Goal: Information Seeking & Learning: Learn about a topic

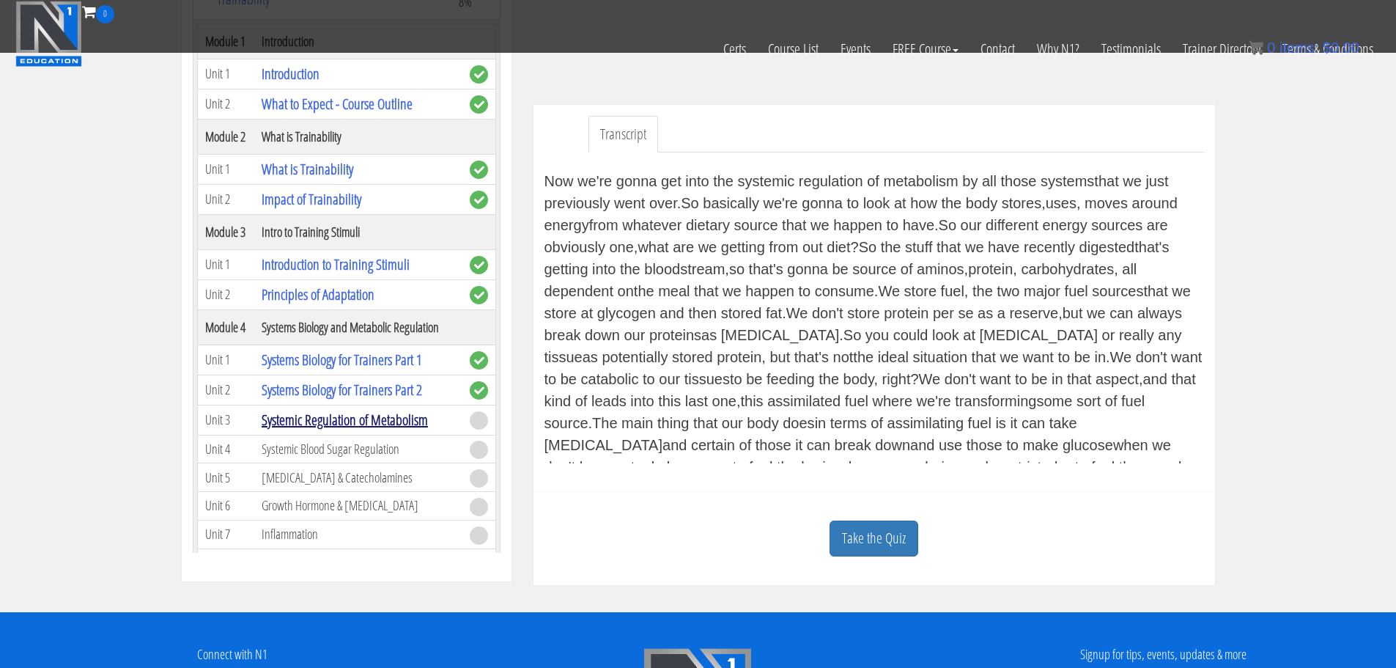
click at [359, 422] on link "Systemic Regulation of Metabolism" at bounding box center [345, 420] width 166 height 20
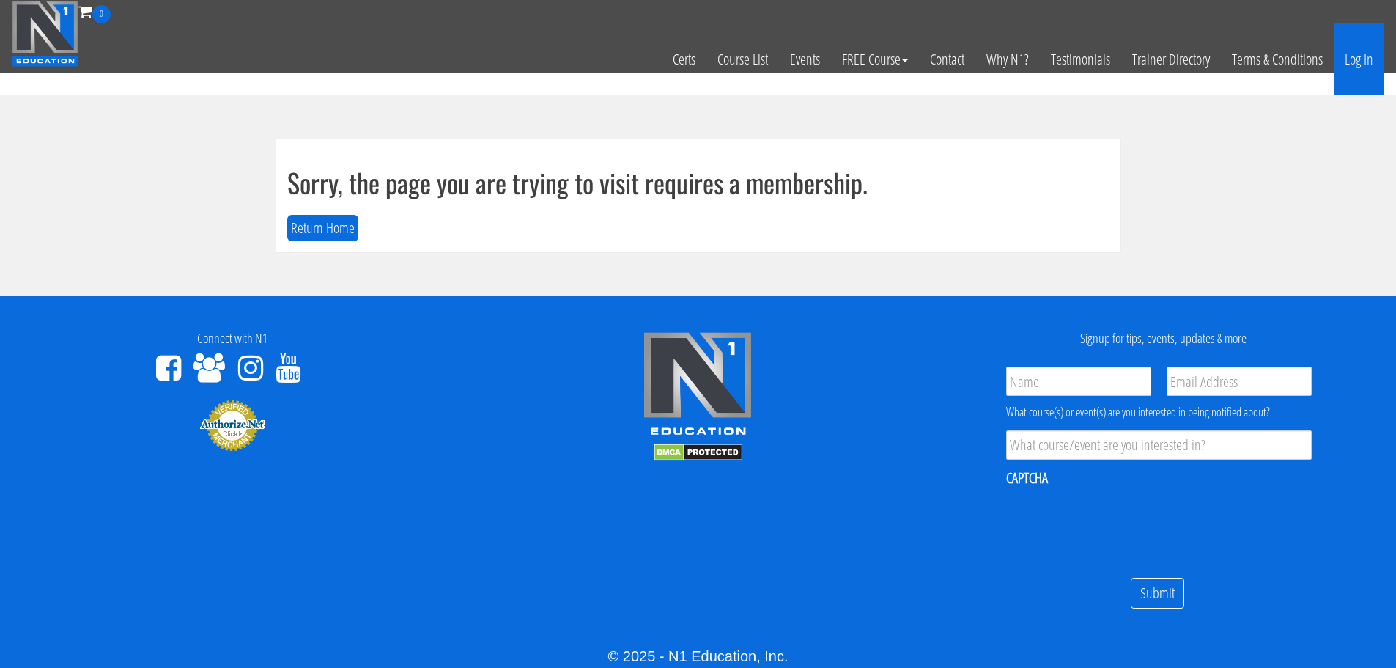
click at [1357, 65] on link "Log In" at bounding box center [1359, 59] width 51 height 72
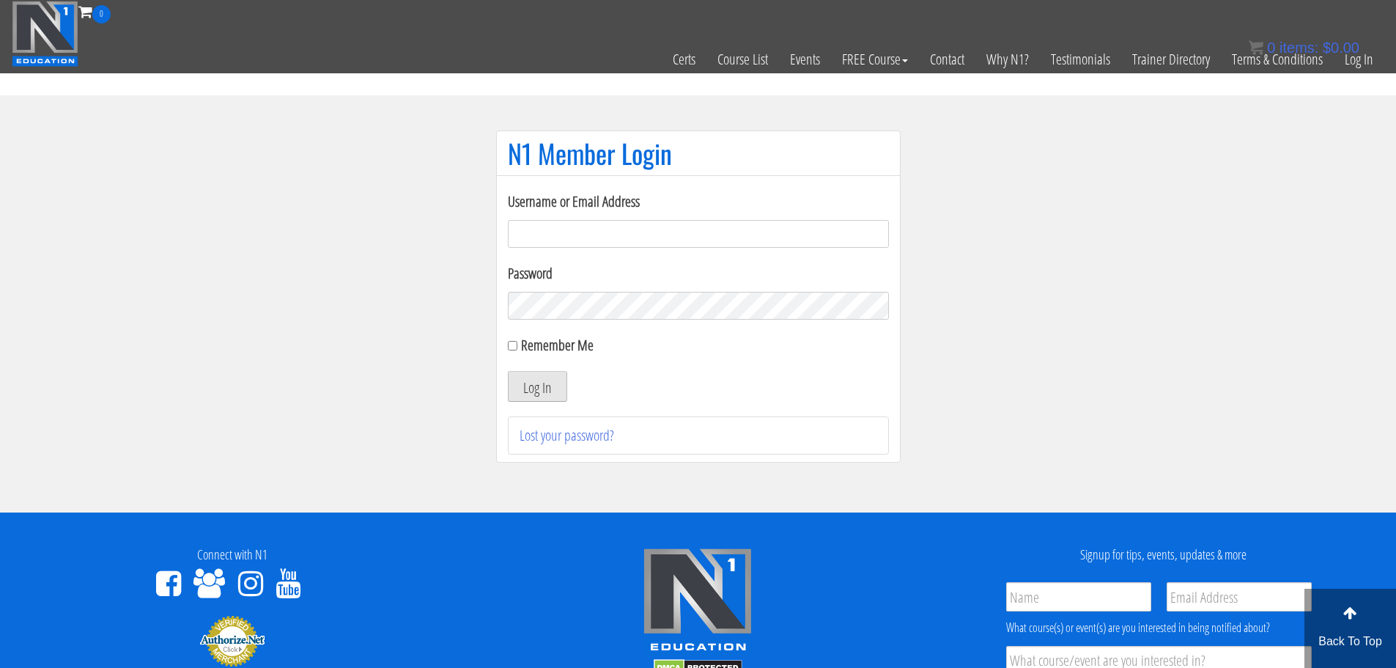
type input "aprilhenderson@outlook.com"
click at [550, 389] on button "Log In" at bounding box center [537, 386] width 59 height 31
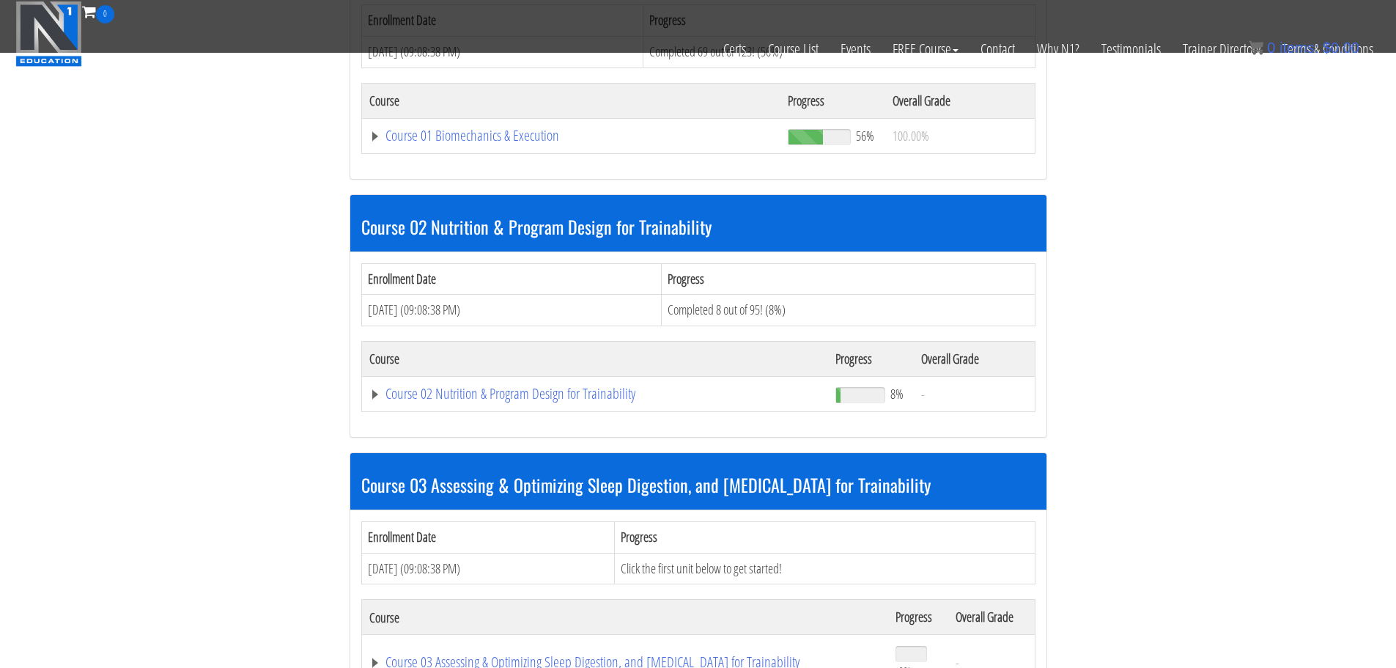
scroll to position [540, 0]
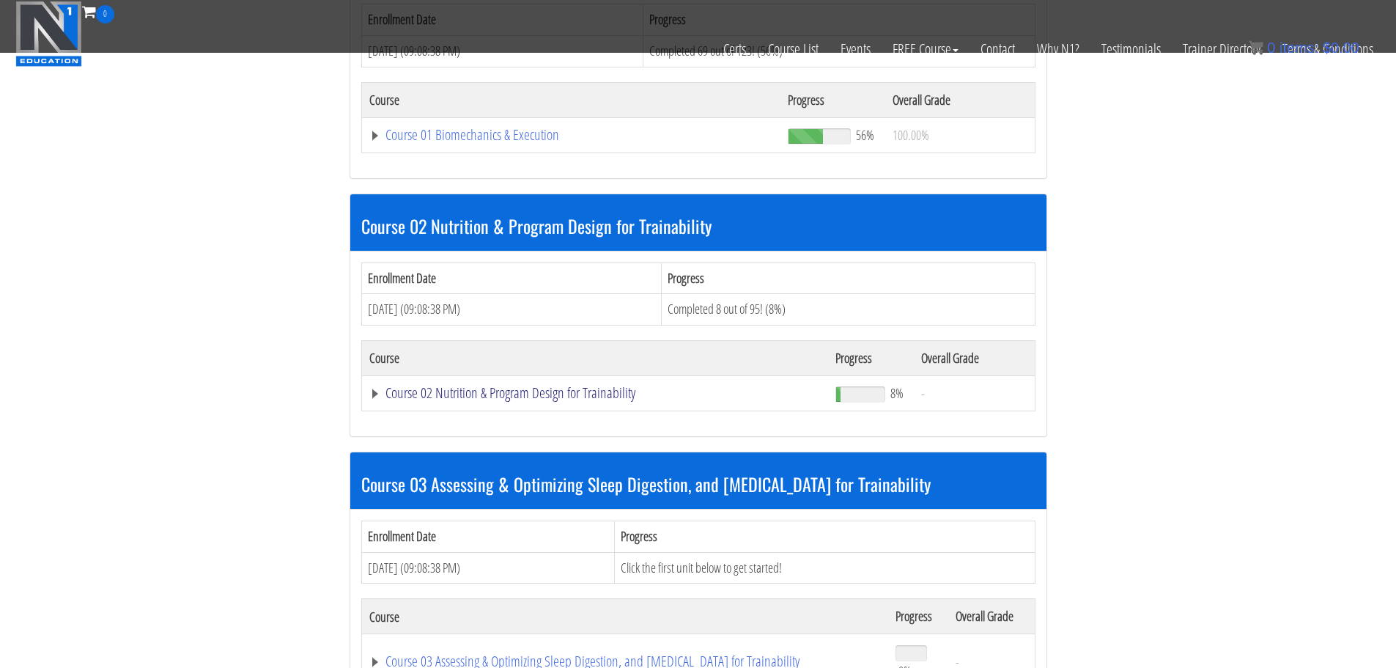
click at [605, 394] on link "Course 02 Nutrition & Program Design for Trainability" at bounding box center [595, 393] width 452 height 15
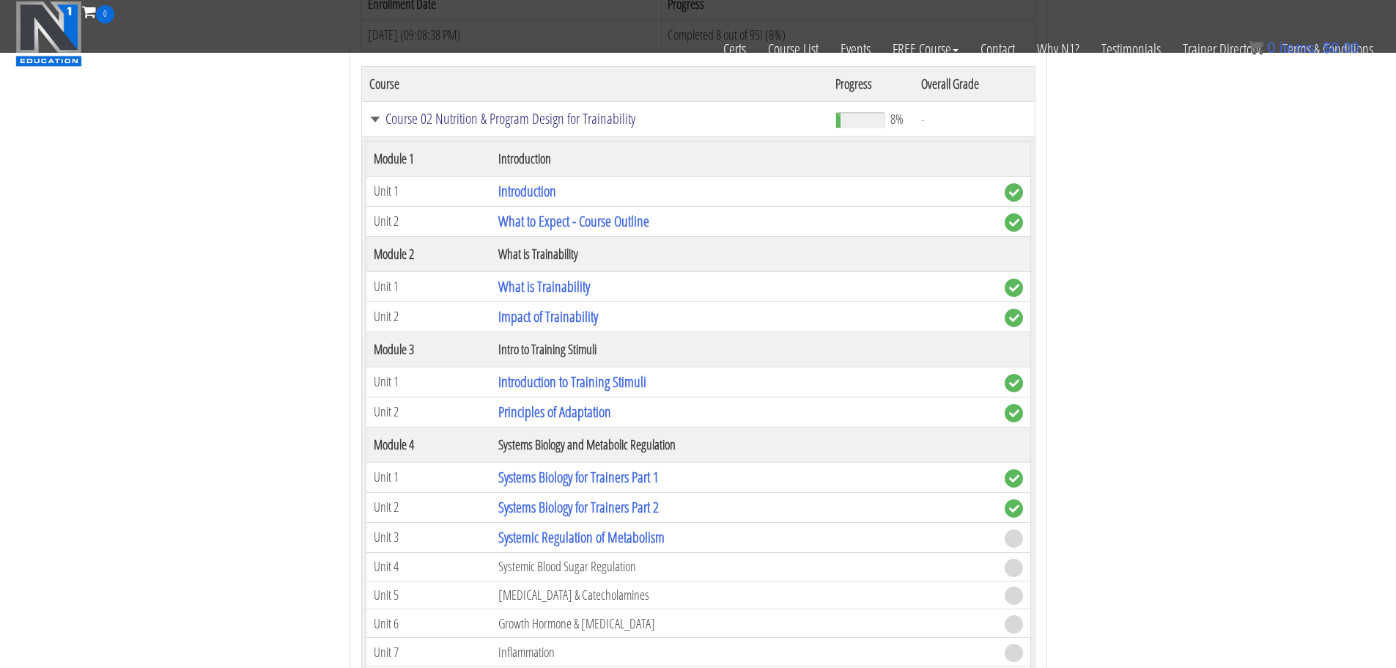
scroll to position [887, 0]
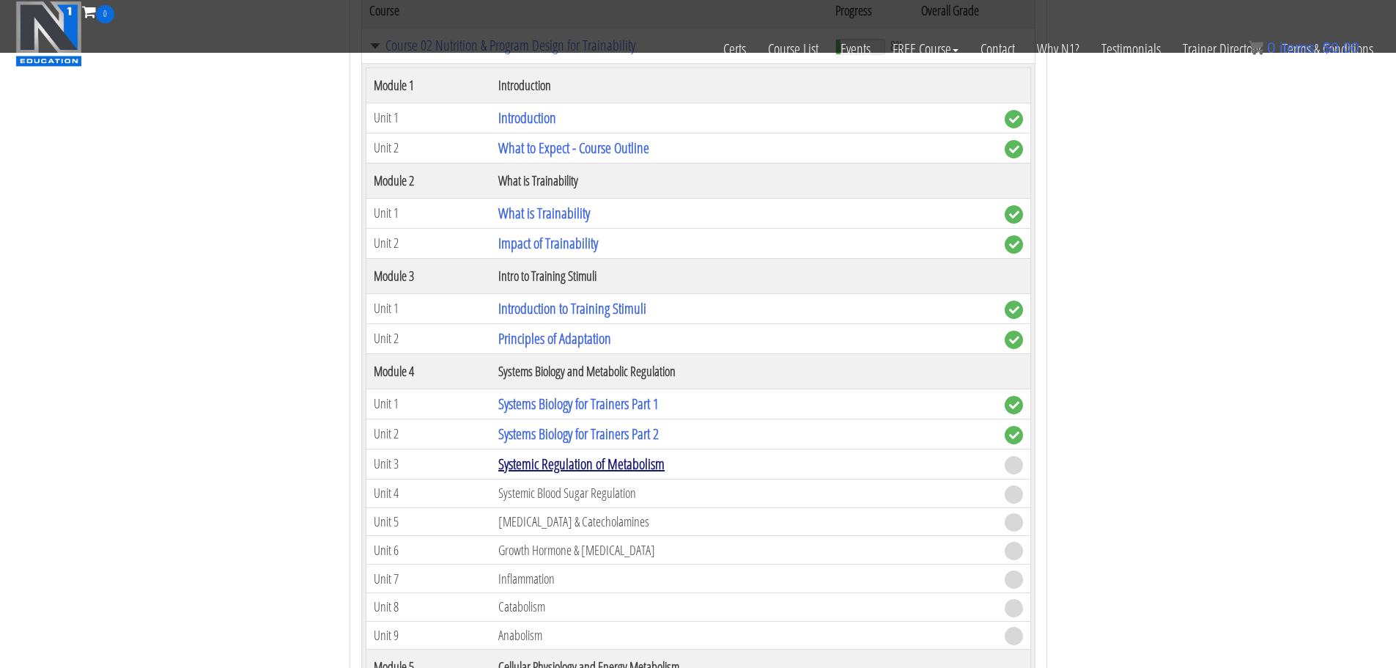
click at [593, 463] on link "Systemic Regulation of Metabolism" at bounding box center [581, 464] width 166 height 20
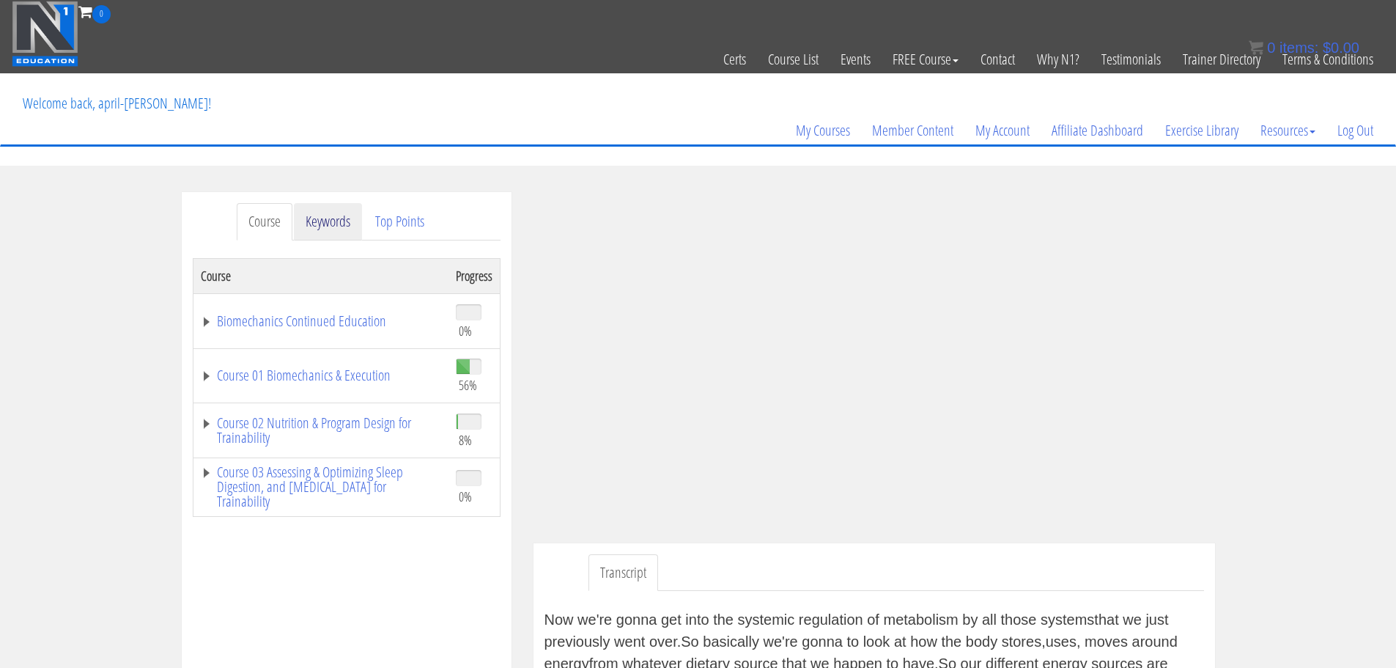
click at [336, 227] on link "Keywords" at bounding box center [328, 221] width 68 height 37
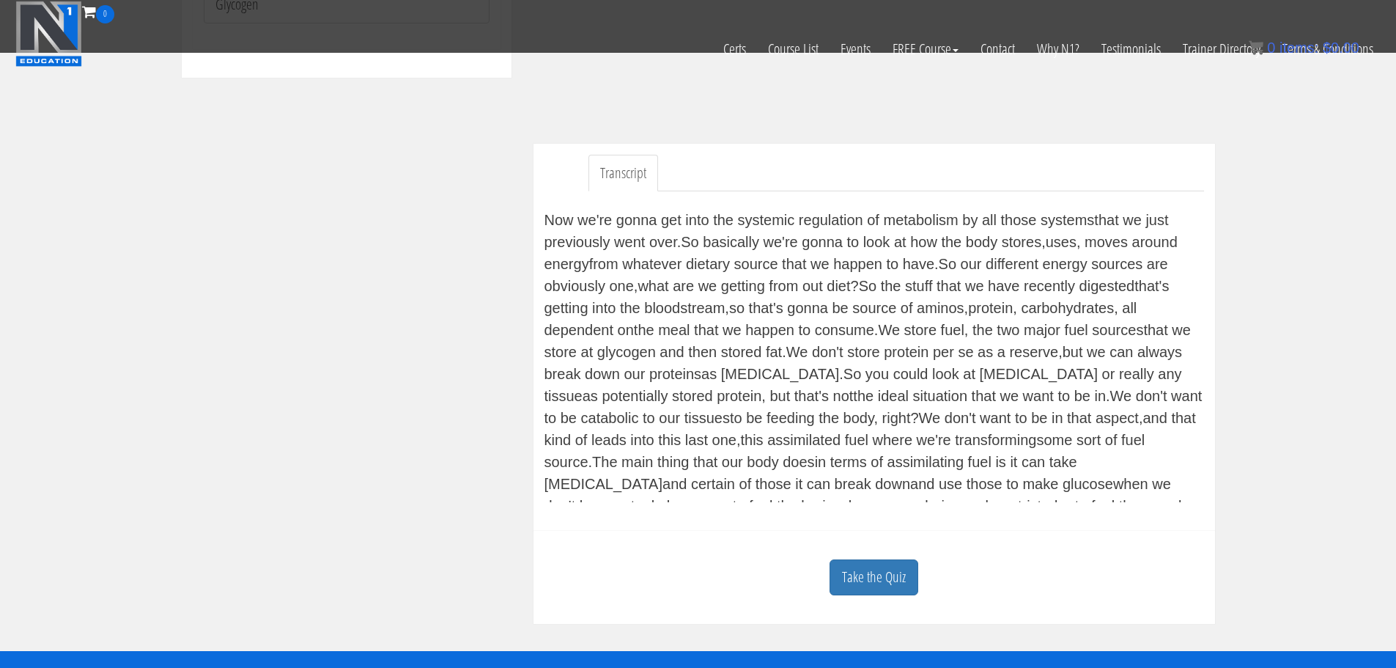
scroll to position [311, 0]
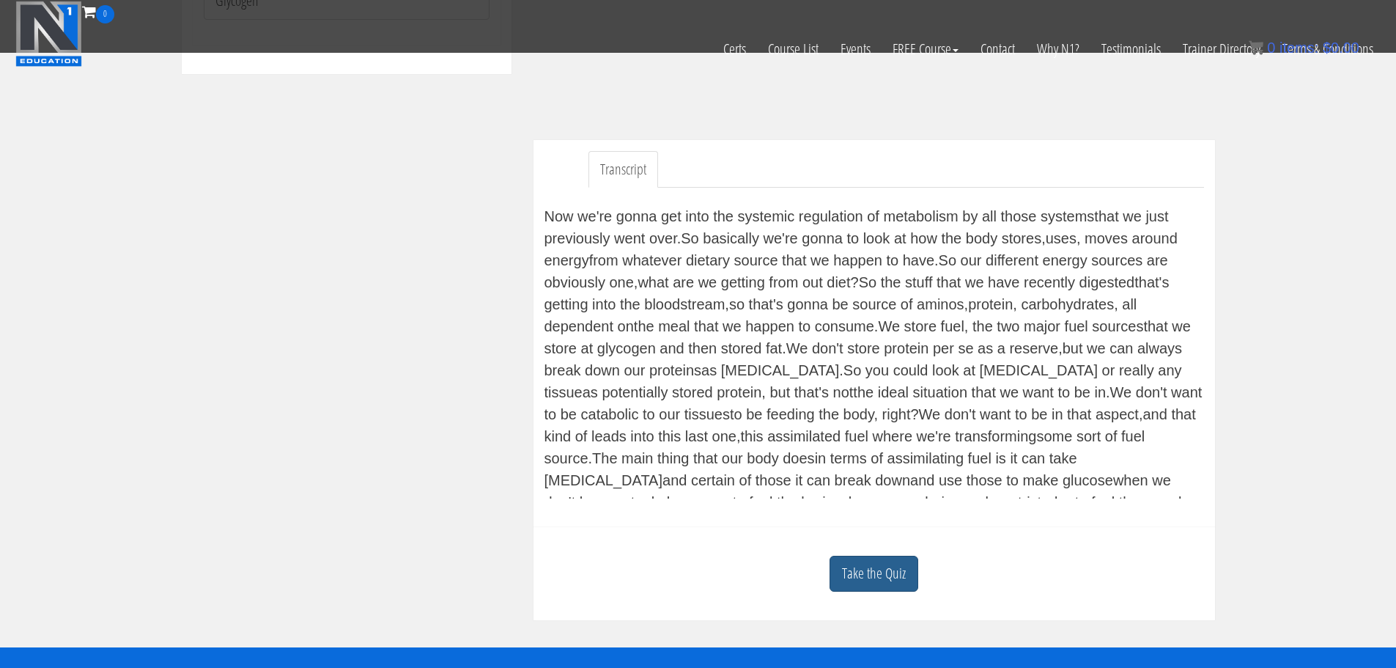
click at [866, 560] on link "Take the Quiz" at bounding box center [874, 574] width 89 height 36
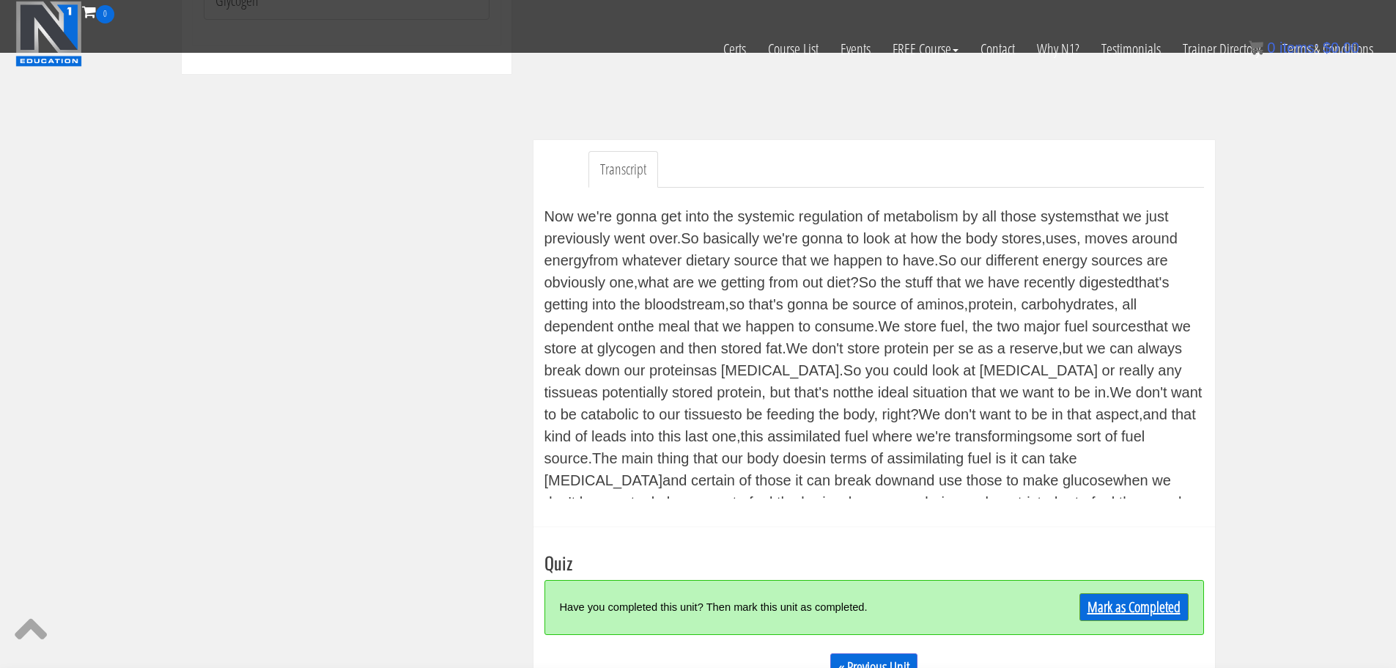
click at [1123, 605] on link "Mark as Completed" at bounding box center [1134, 607] width 109 height 28
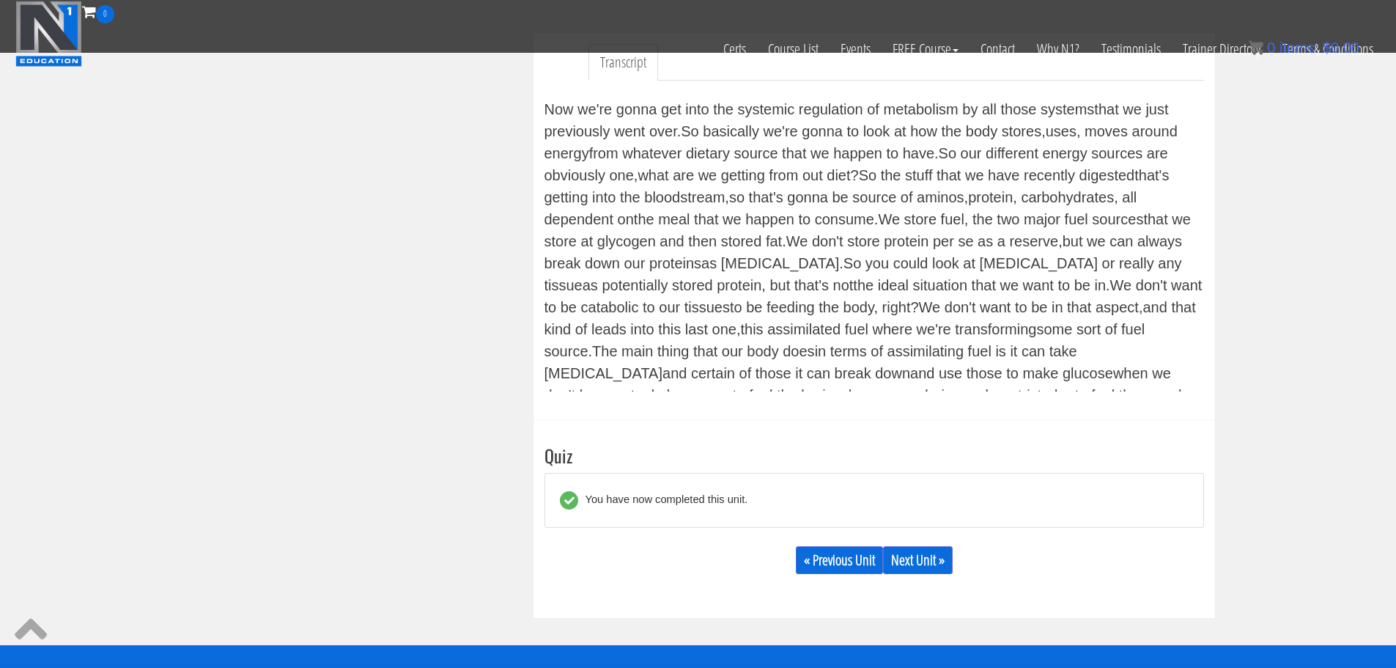
scroll to position [416, 0]
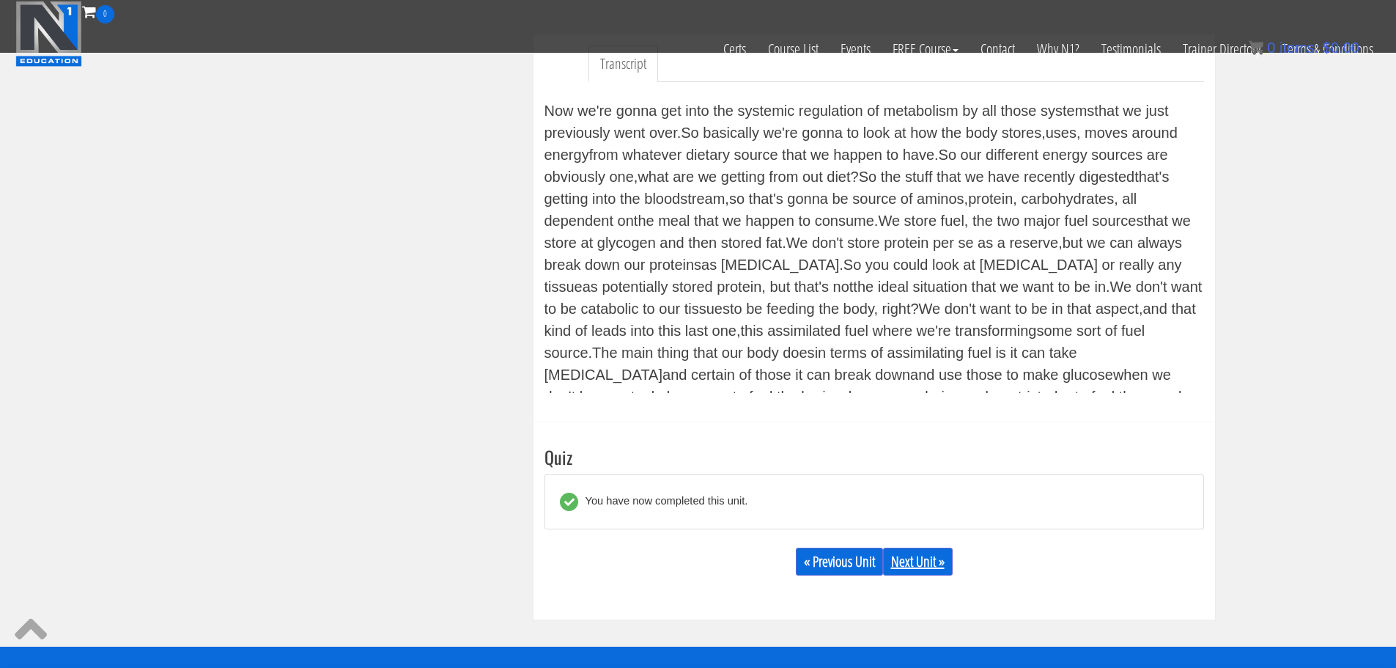
click at [918, 557] on link "Next Unit »" at bounding box center [918, 562] width 70 height 28
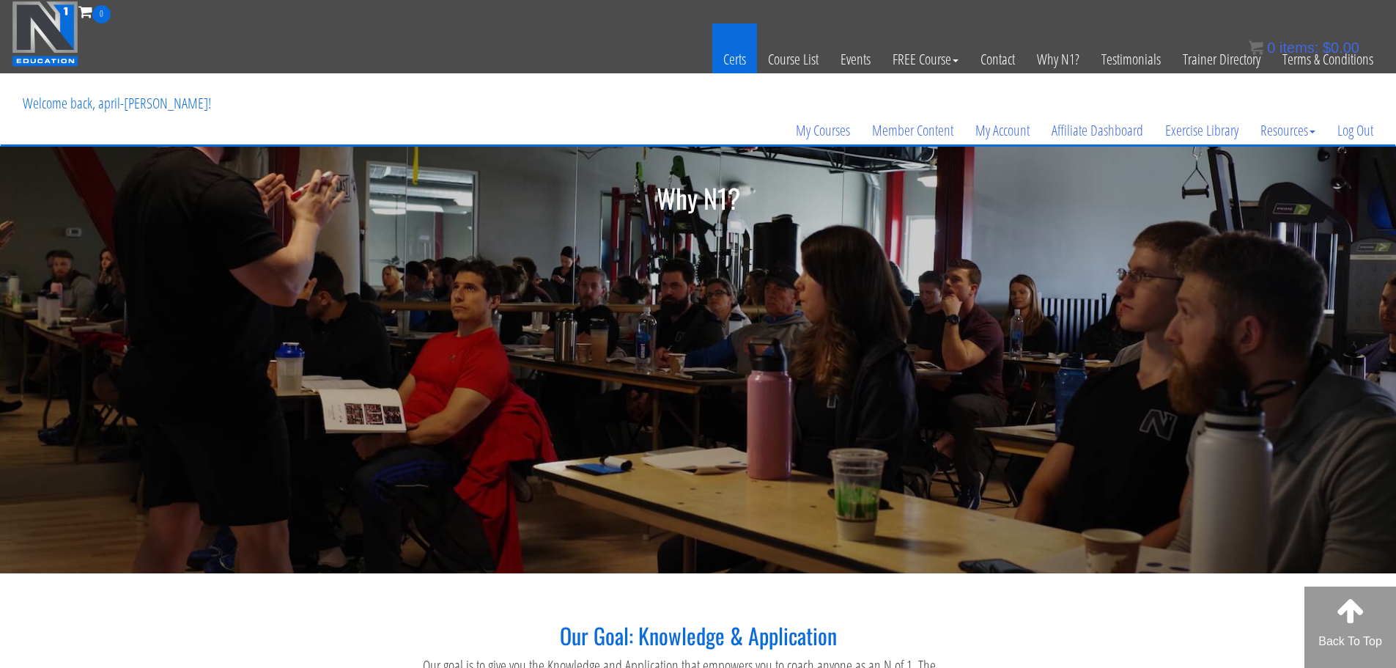
click at [734, 59] on link "Certs" at bounding box center [734, 59] width 45 height 72
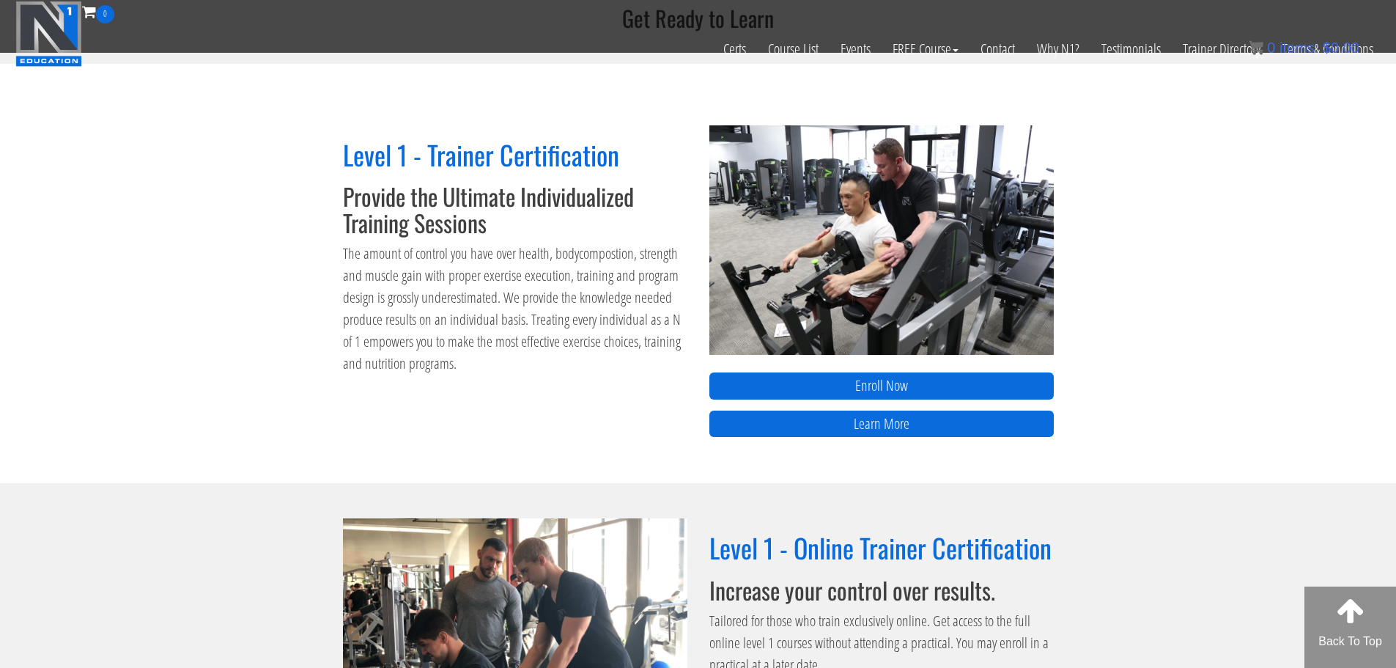
scroll to position [608, 0]
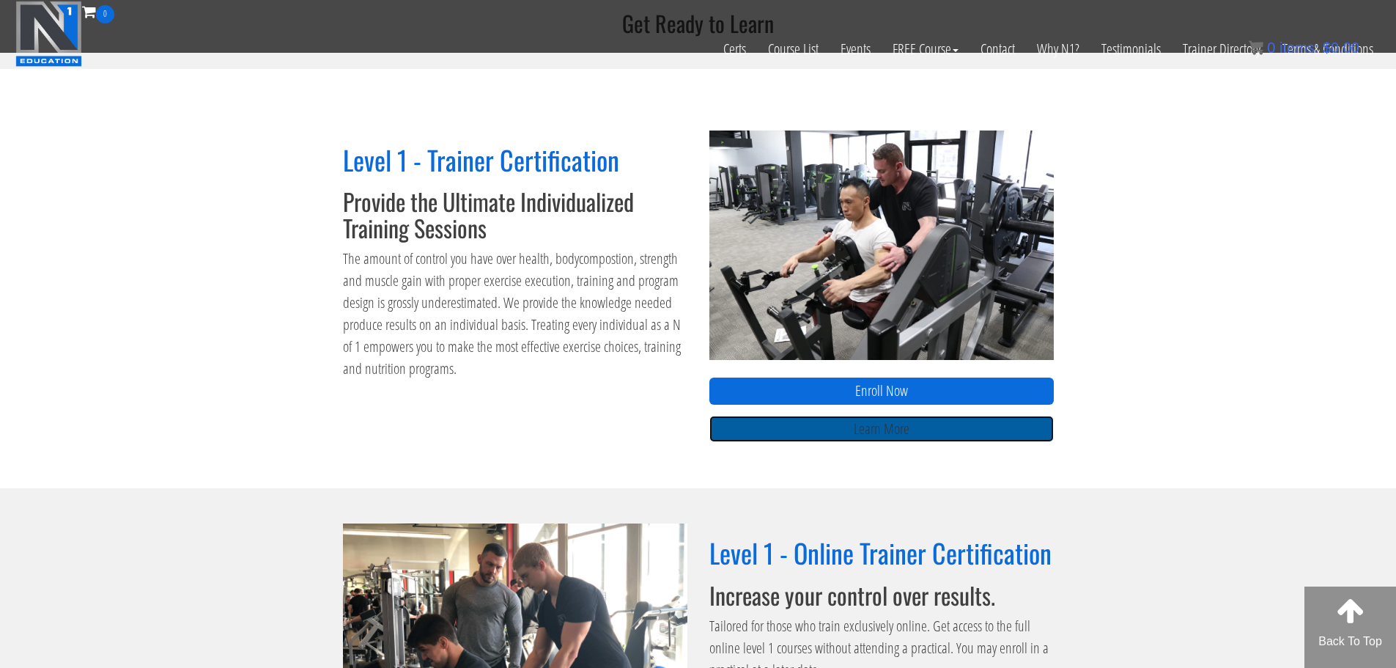
click at [874, 432] on link "Learn More" at bounding box center [882, 429] width 345 height 27
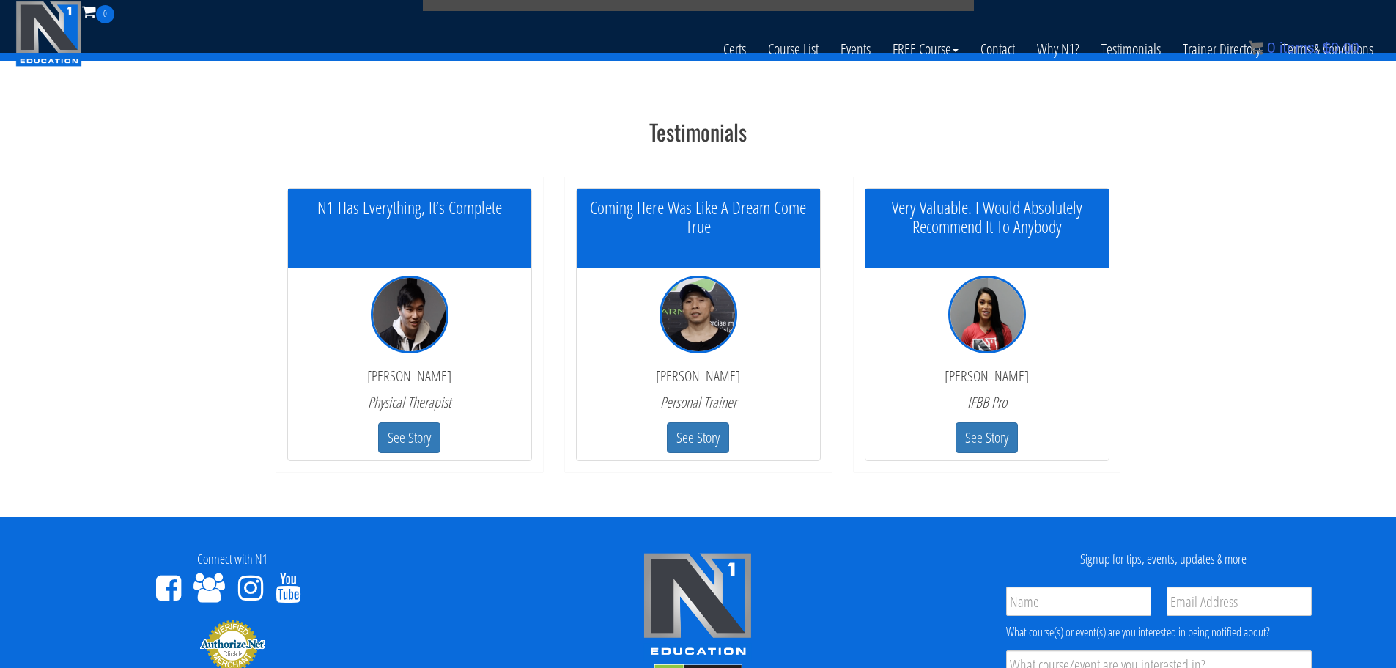
scroll to position [3544, 0]
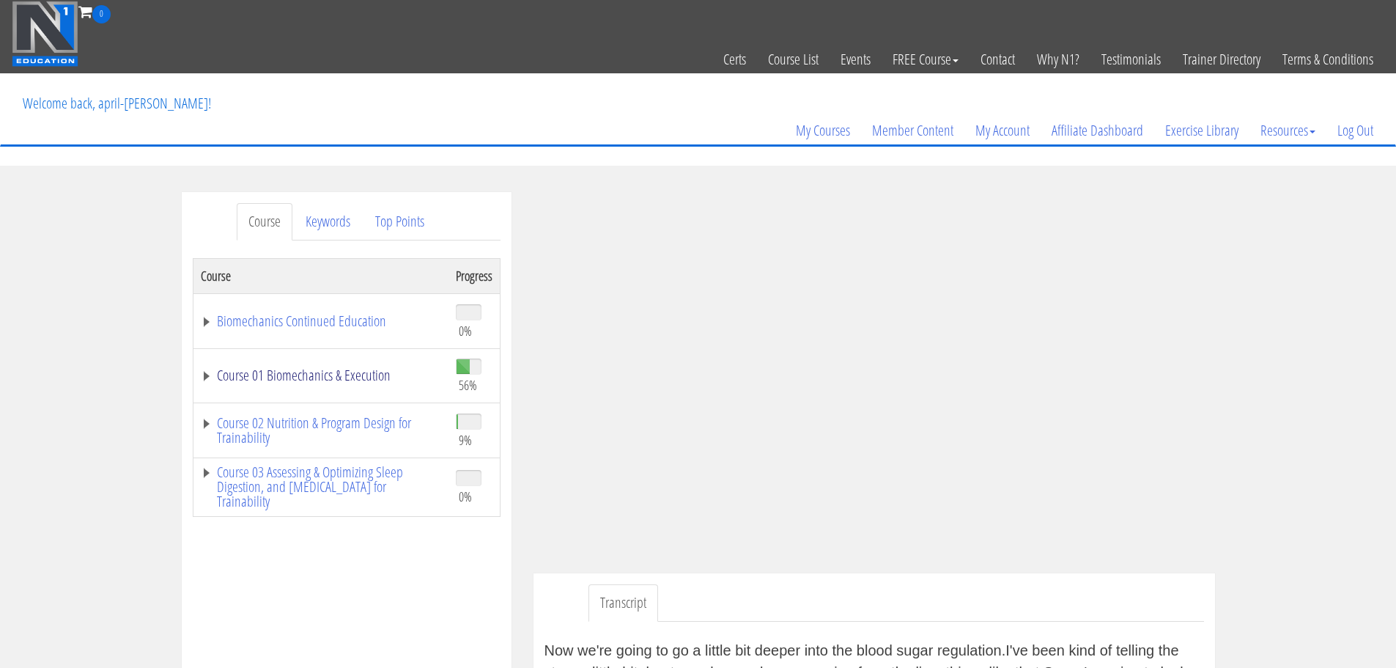
click at [328, 376] on link "Course 01 Biomechanics & Execution" at bounding box center [321, 375] width 240 height 15
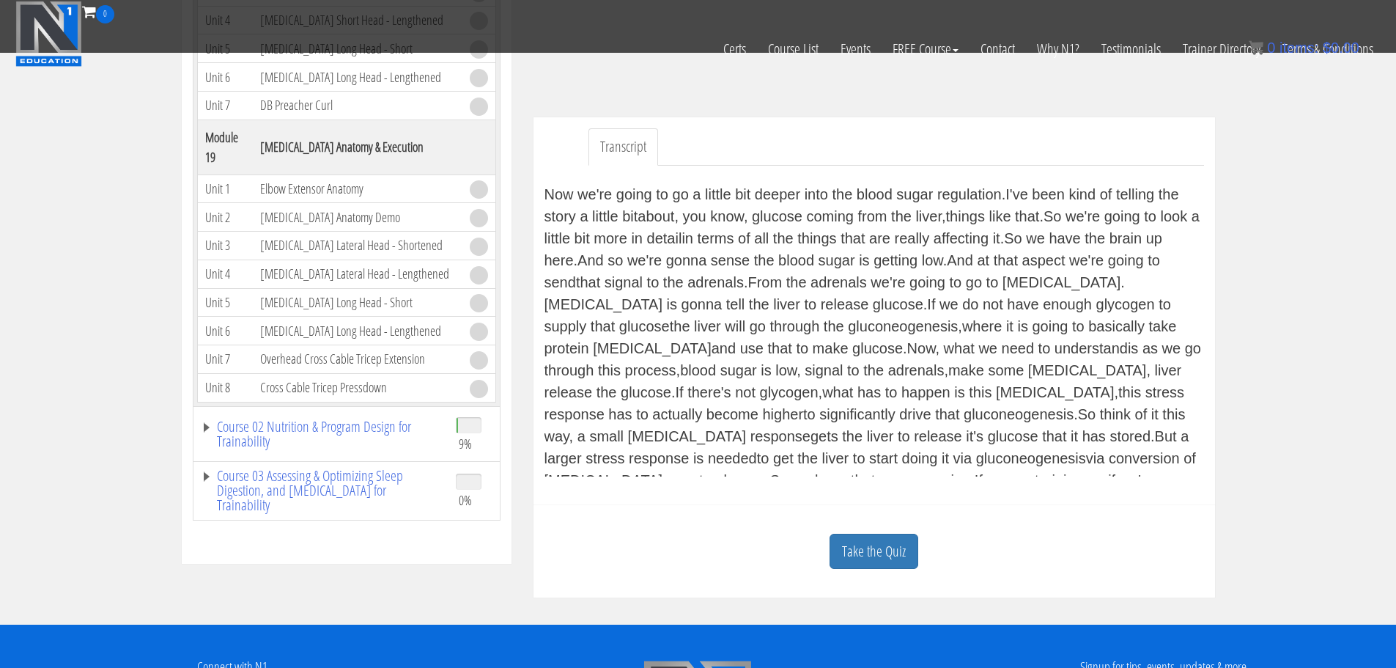
scroll to position [364, 0]
click at [317, 419] on link "Course 02 Nutrition & Program Design for Trainability" at bounding box center [321, 433] width 240 height 29
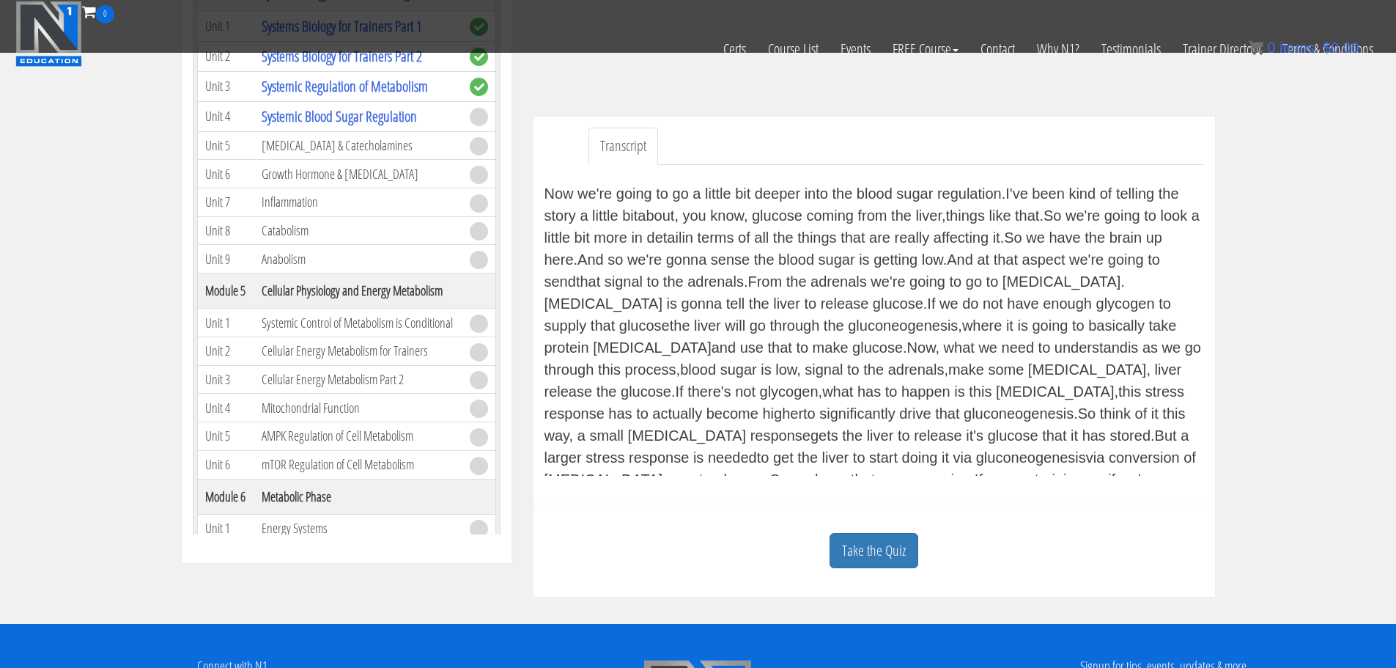
scroll to position [5163, 0]
click at [387, 127] on link "Systemic Blood Sugar Regulation" at bounding box center [339, 117] width 155 height 20
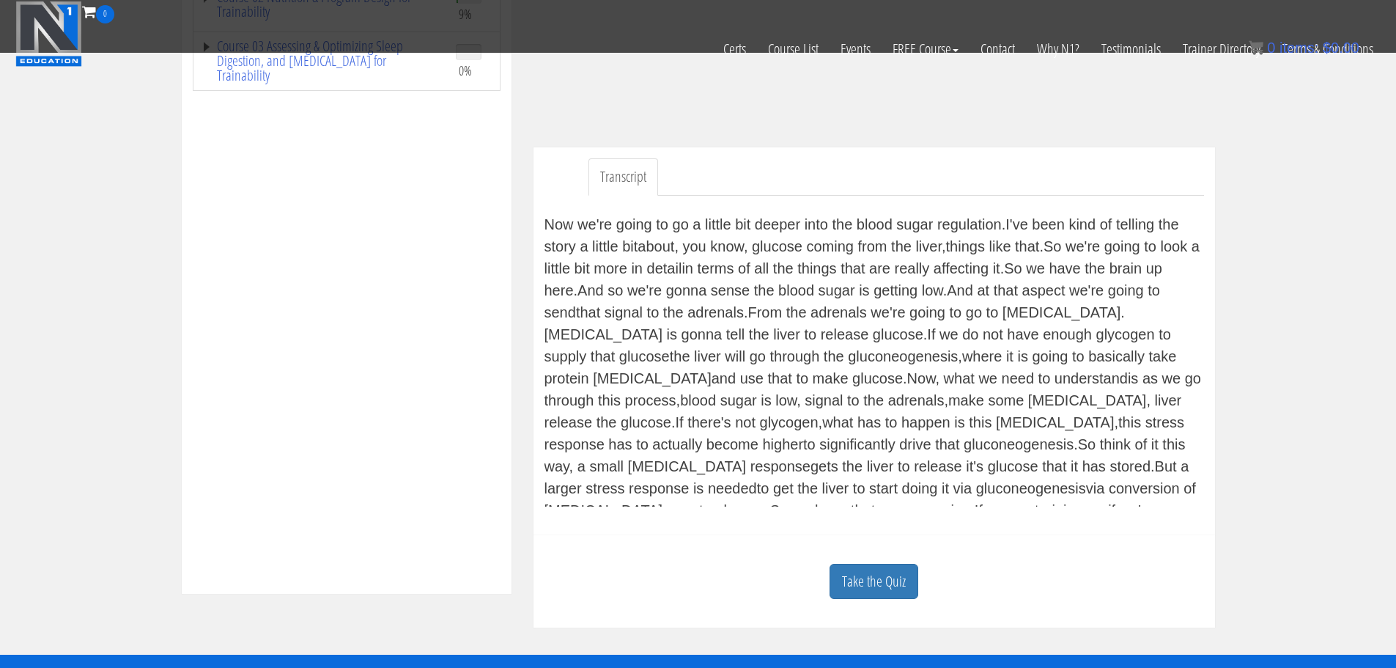
scroll to position [333, 0]
click at [877, 580] on link "Take the Quiz" at bounding box center [874, 582] width 89 height 36
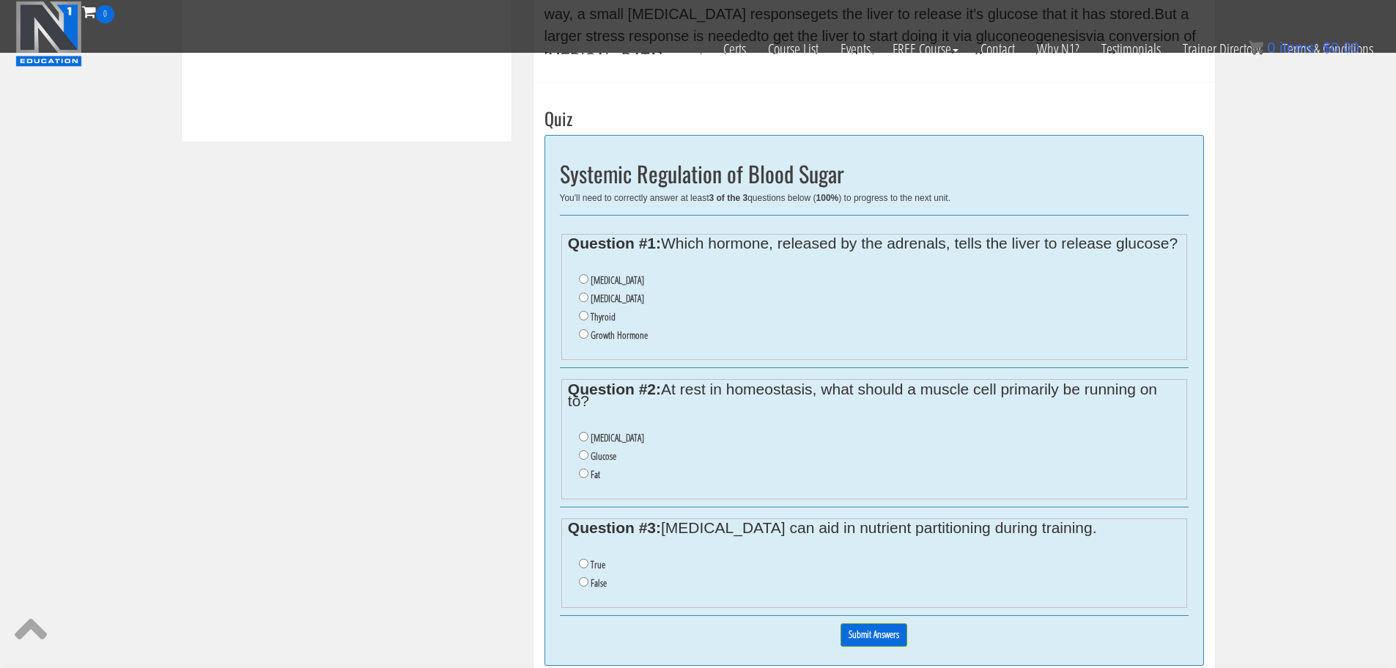
scroll to position [788, 0]
click at [584, 300] on input "[MEDICAL_DATA]" at bounding box center [584, 295] width 10 height 10
radio input "true"
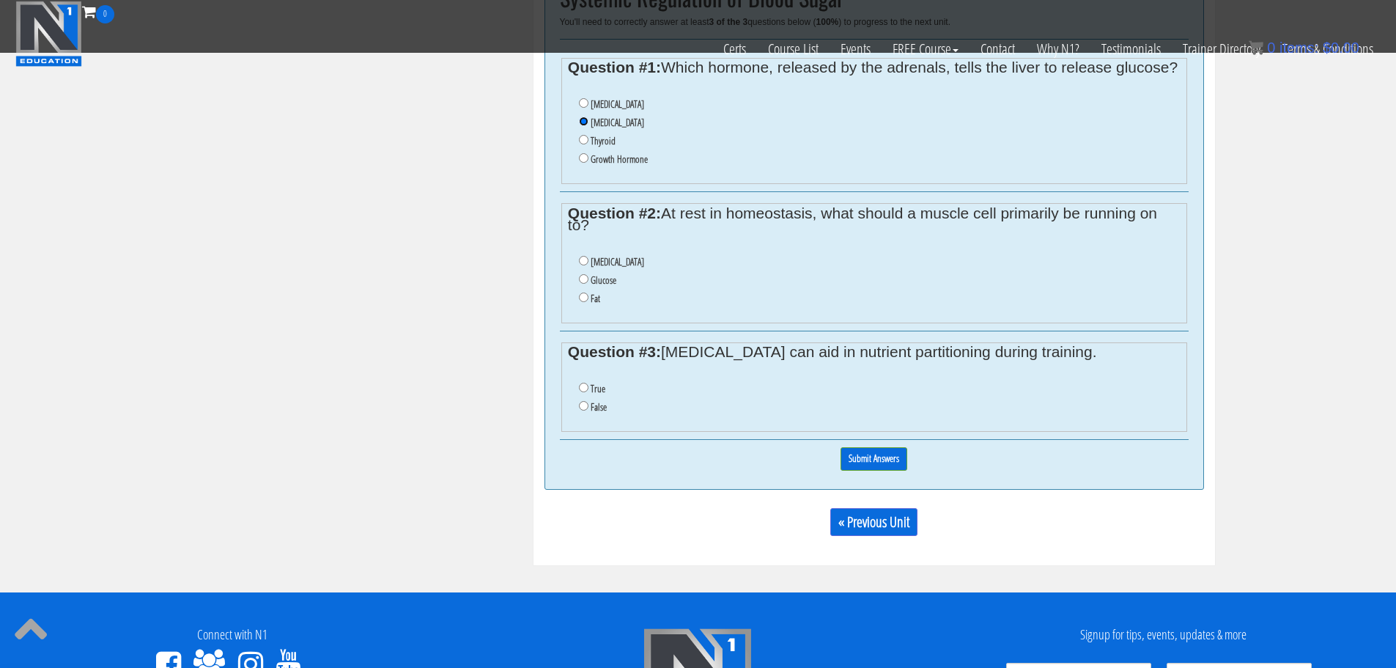
scroll to position [962, 0]
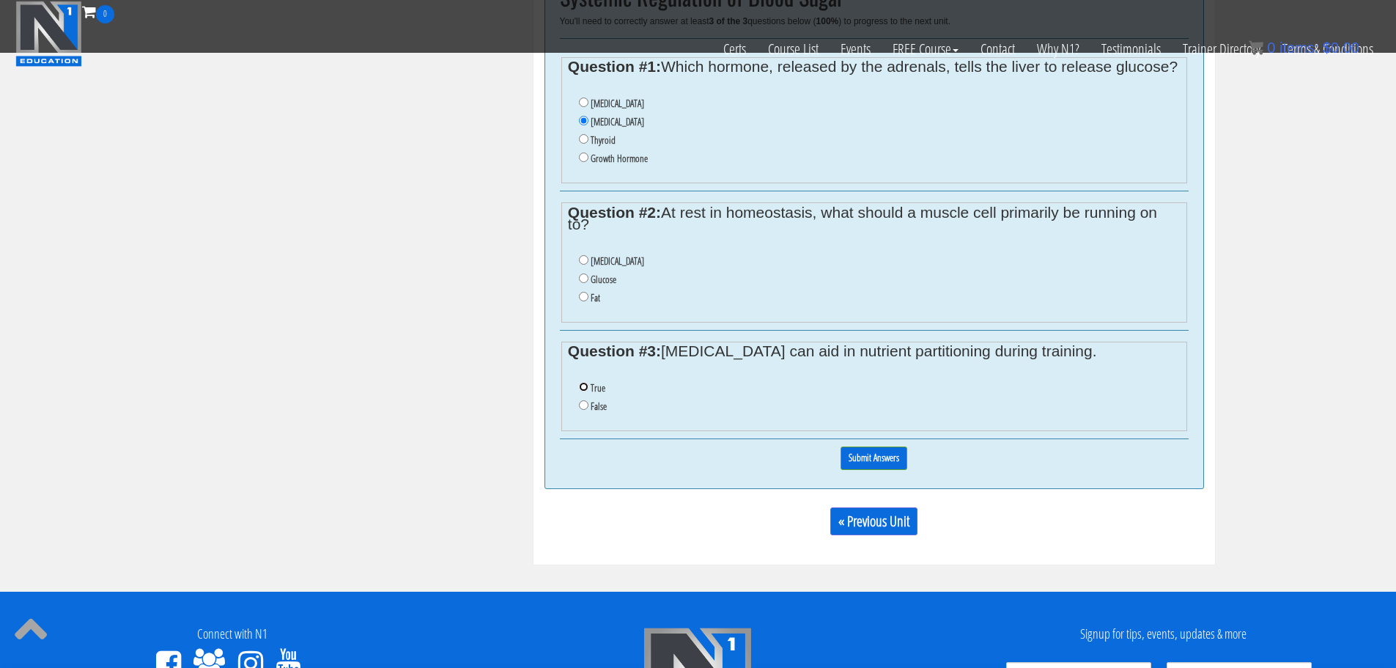
click at [583, 391] on input "True" at bounding box center [584, 387] width 10 height 10
radio input "true"
click at [585, 265] on input "Amino Acids" at bounding box center [584, 260] width 10 height 10
radio input "true"
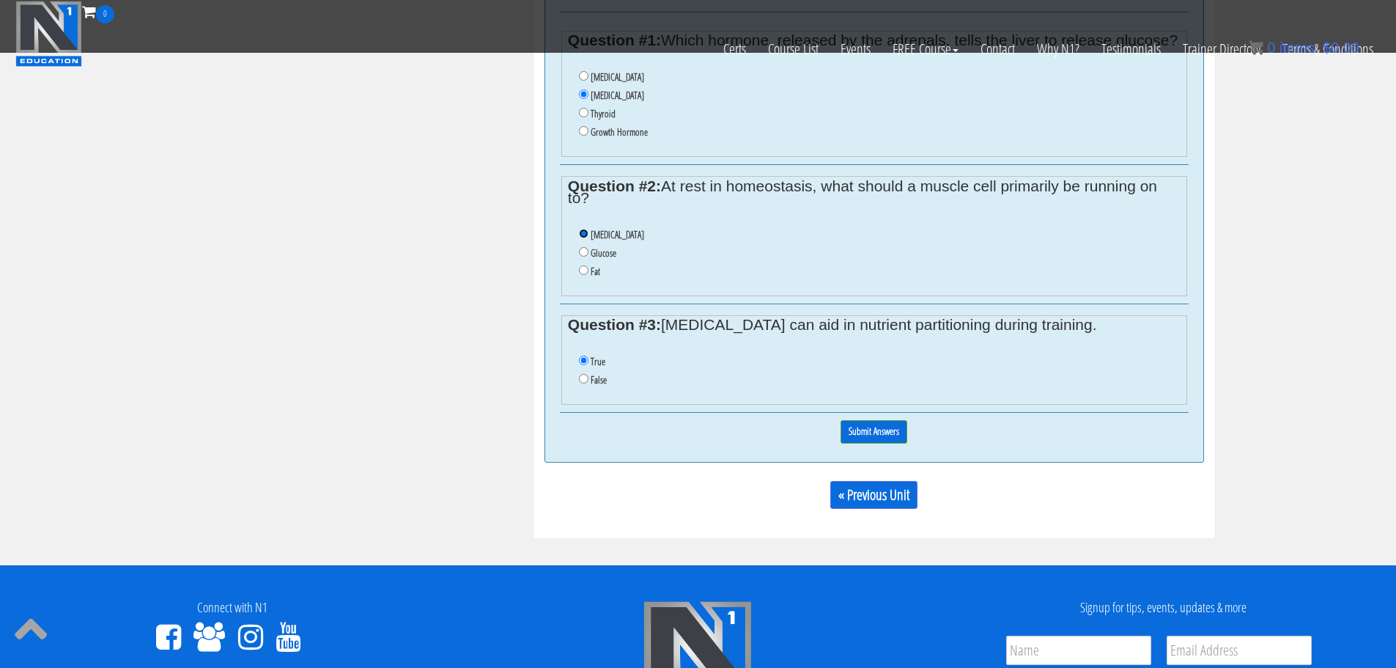
scroll to position [990, 0]
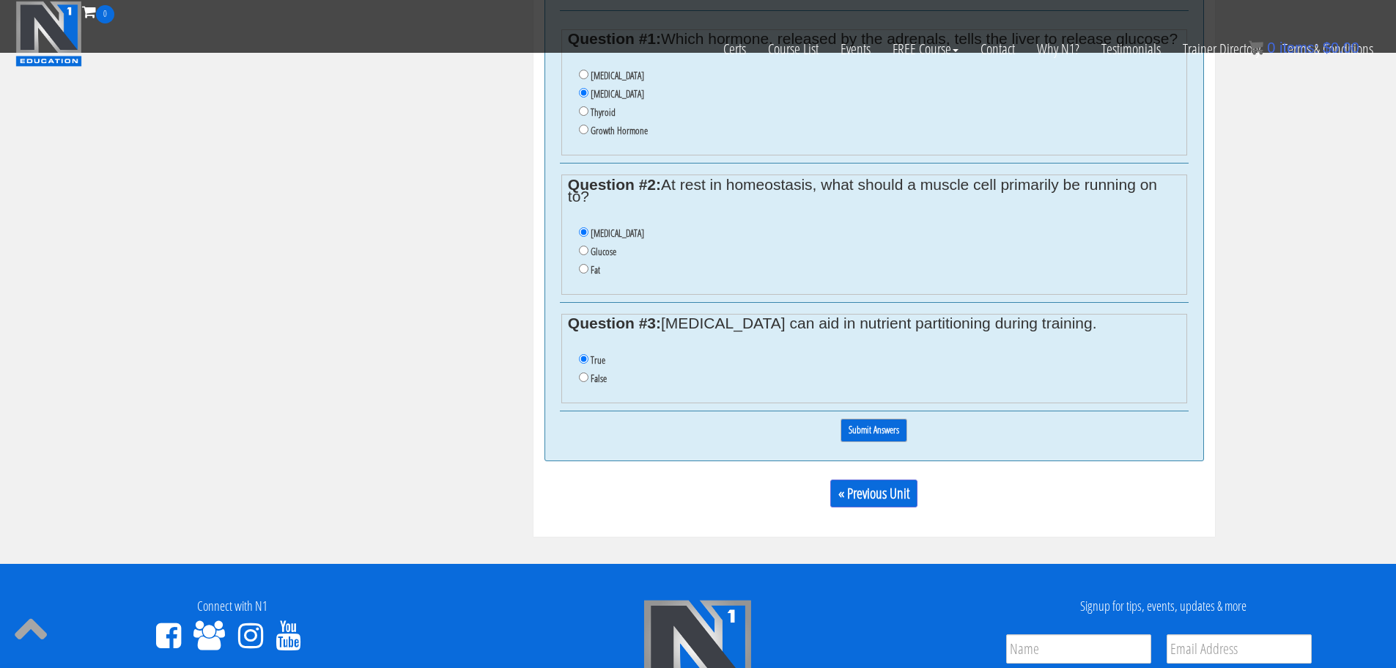
click at [861, 441] on input "Submit Answers" at bounding box center [874, 430] width 67 height 23
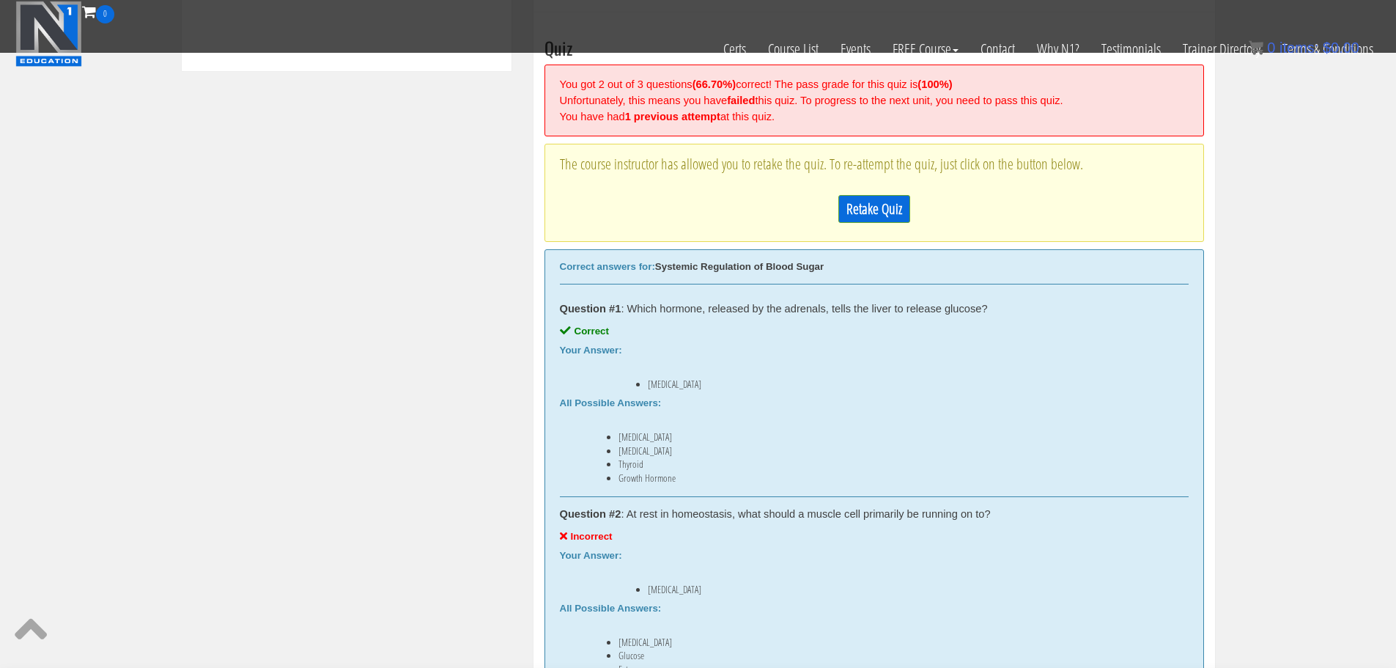
scroll to position [850, 0]
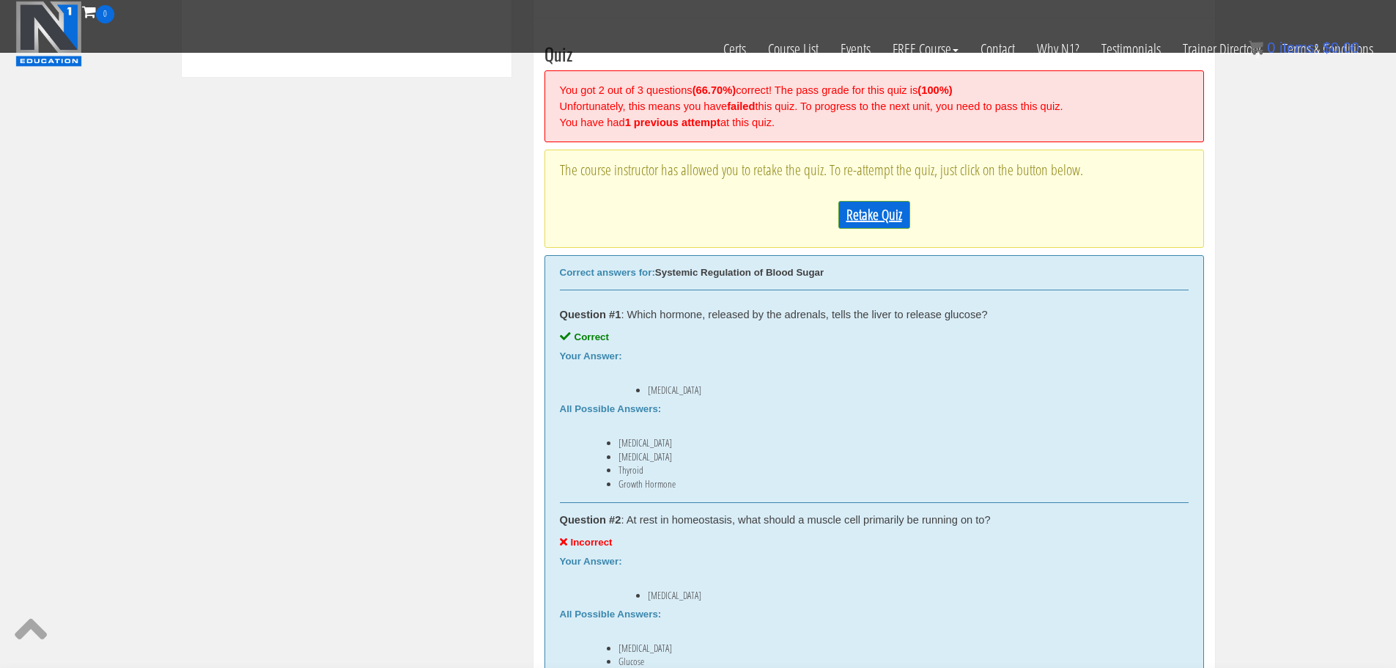
click at [862, 219] on link "Retake Quiz" at bounding box center [875, 215] width 72 height 28
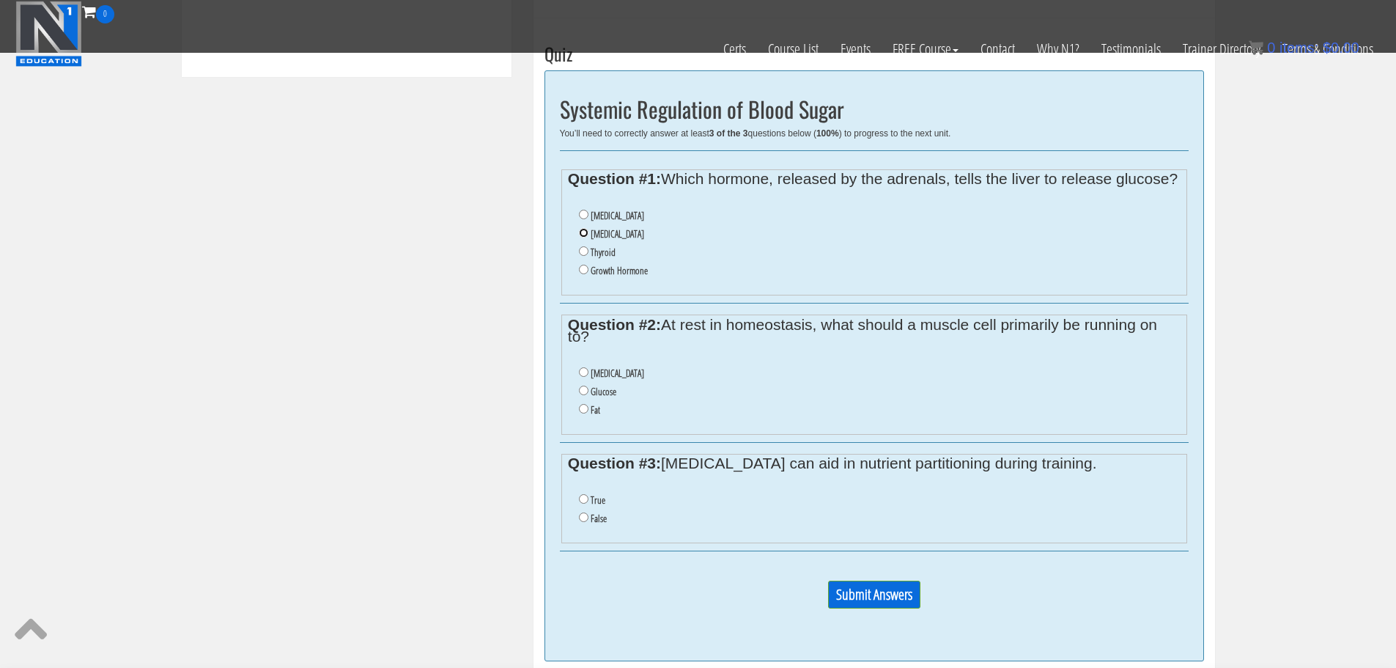
click at [583, 237] on input "[MEDICAL_DATA]" at bounding box center [584, 233] width 10 height 10
radio input "true"
click at [584, 401] on li "Glucose" at bounding box center [879, 392] width 601 height 18
click at [584, 395] on input "Glucose" at bounding box center [584, 391] width 10 height 10
radio input "true"
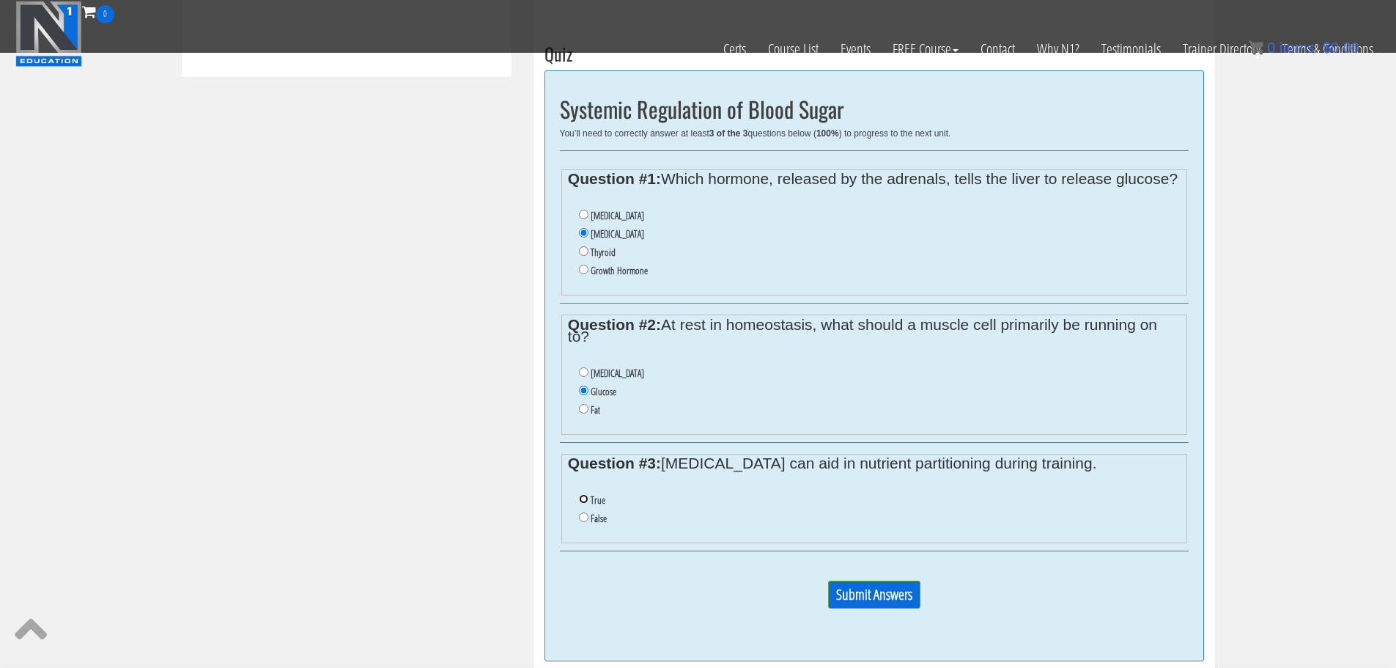
click at [585, 504] on input "True" at bounding box center [584, 499] width 10 height 10
radio input "true"
click at [867, 602] on input "Submit Answers" at bounding box center [874, 595] width 92 height 28
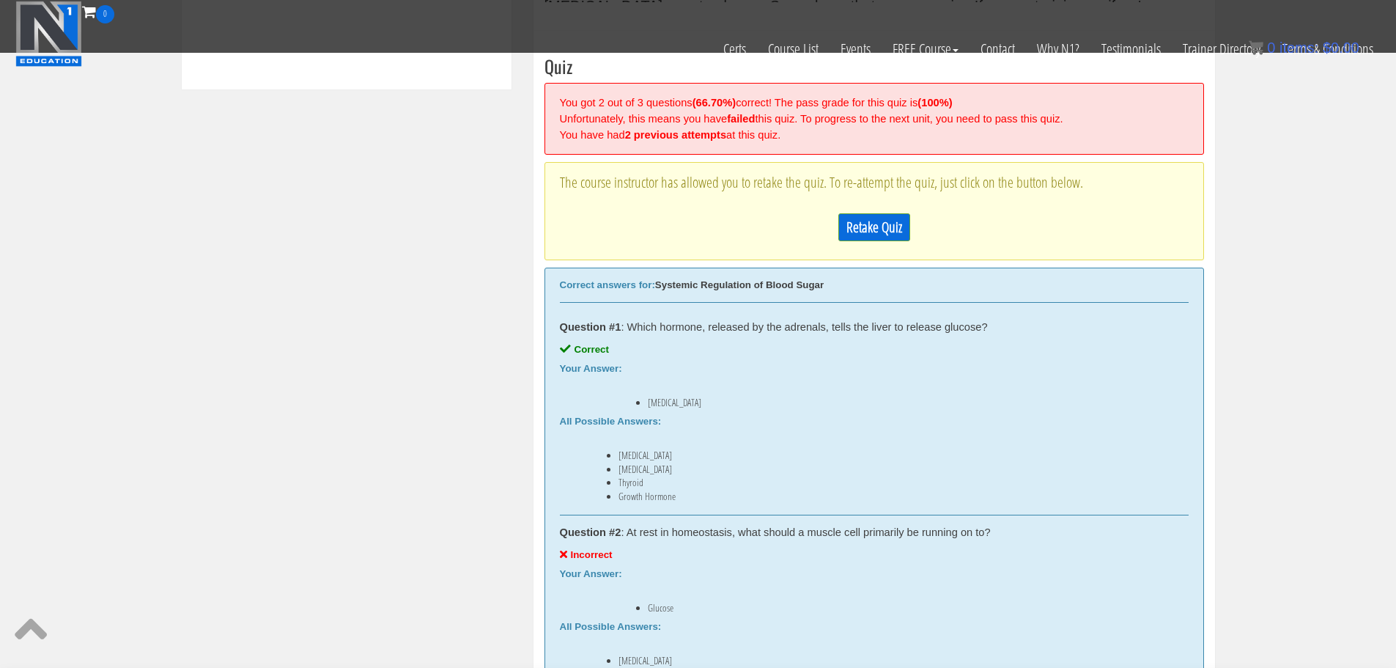
scroll to position [837, 0]
click at [877, 224] on link "Retake Quiz" at bounding box center [875, 228] width 72 height 28
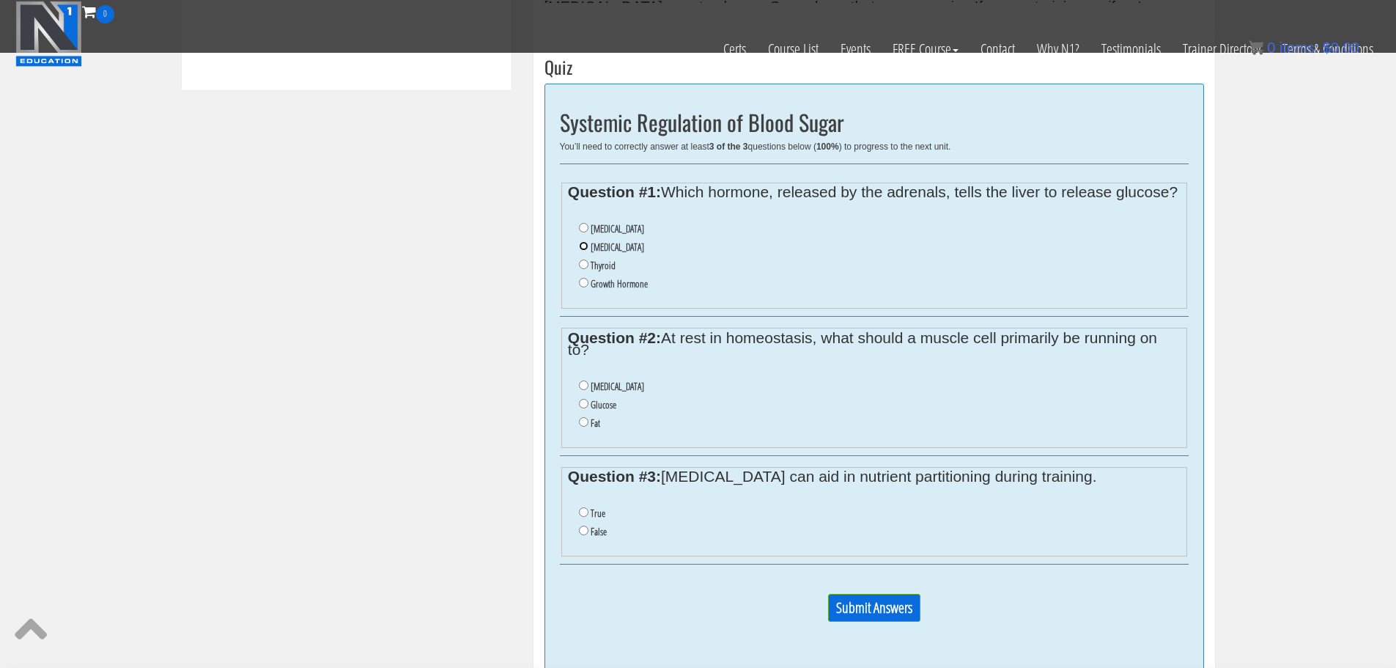
click at [585, 251] on input "[MEDICAL_DATA]" at bounding box center [584, 246] width 10 height 10
radio input "true"
click at [583, 427] on input "Fat" at bounding box center [584, 422] width 10 height 10
radio input "true"
click at [584, 517] on input "True" at bounding box center [584, 512] width 10 height 10
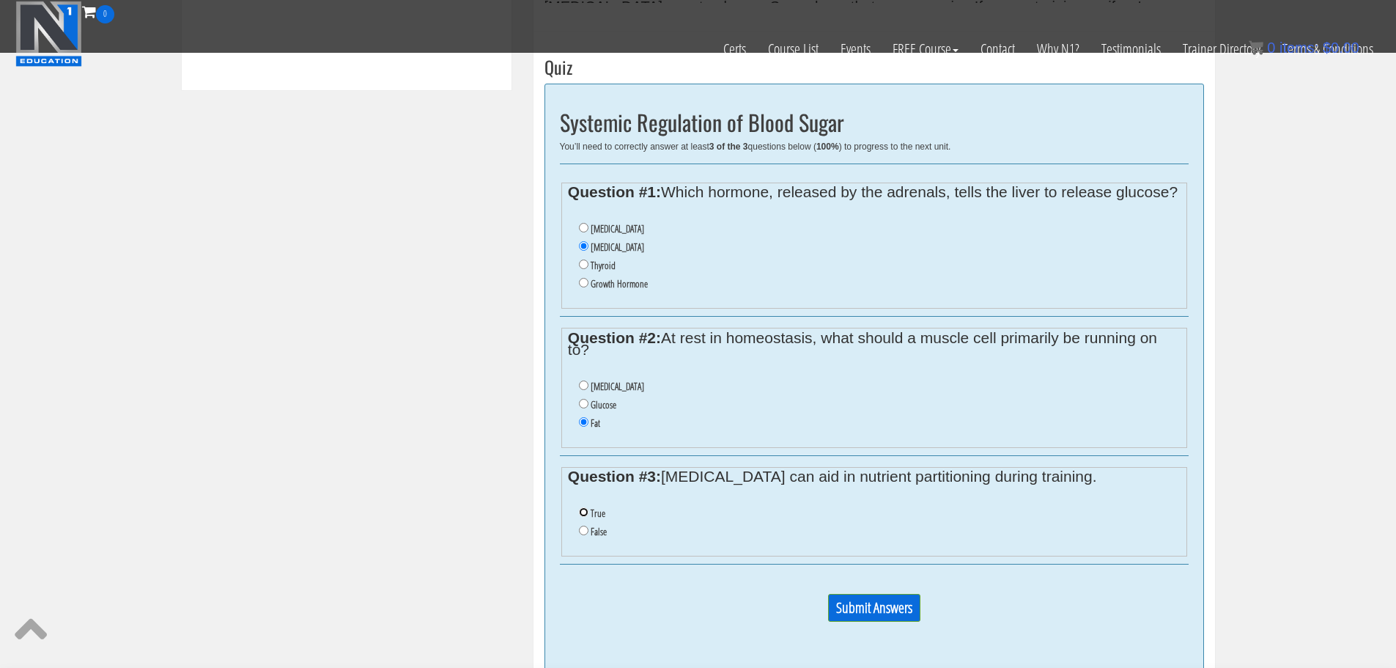
radio input "true"
click at [872, 622] on input "Submit Answers" at bounding box center [874, 608] width 92 height 28
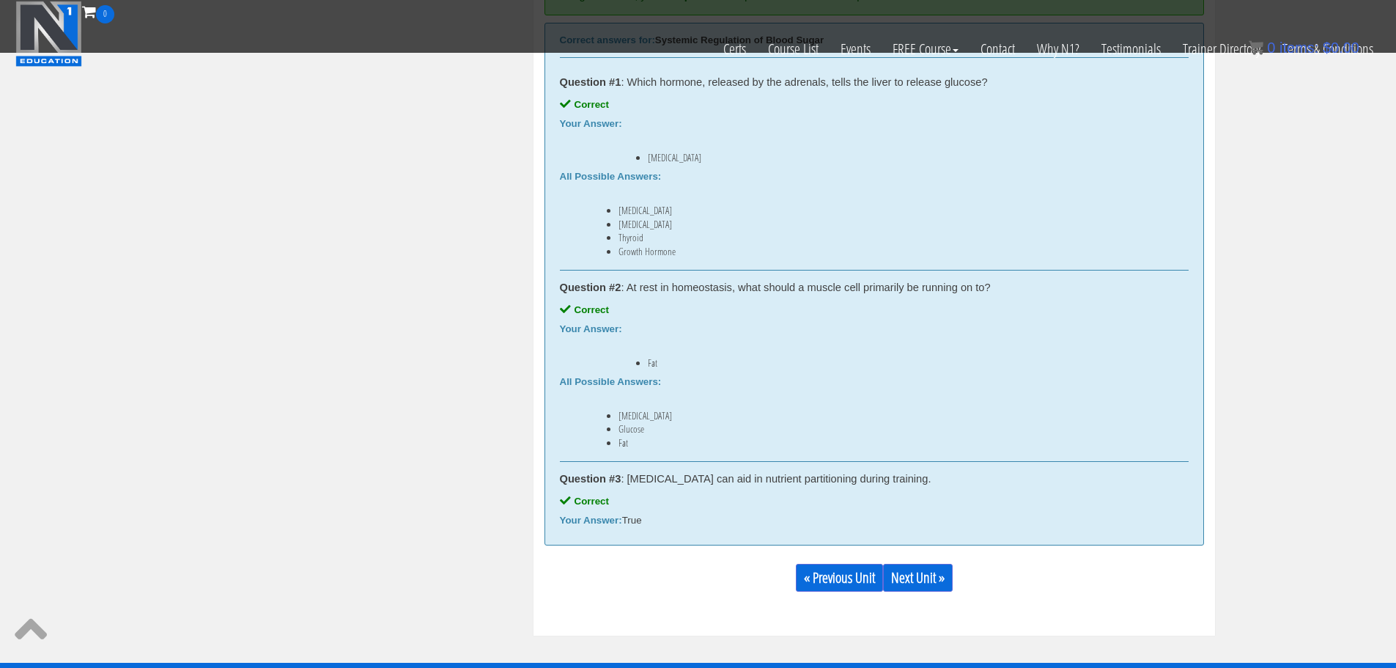
scroll to position [1027, 0]
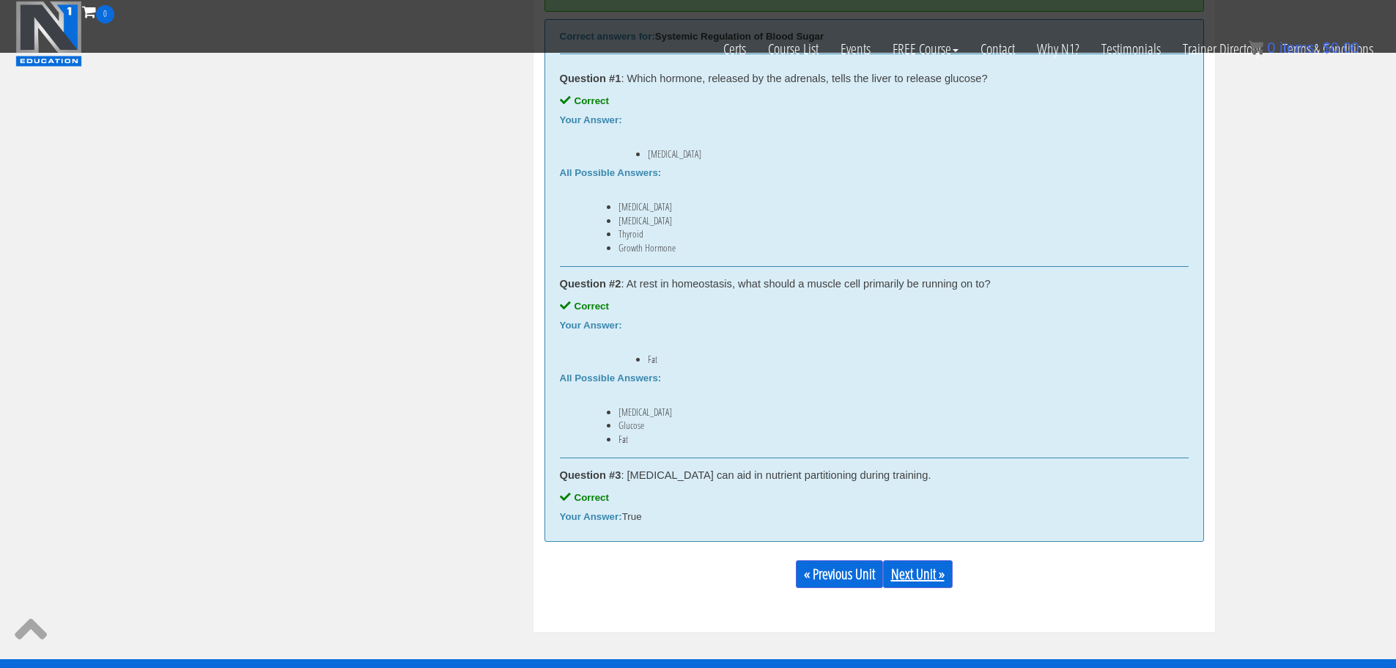
click at [913, 572] on link "Next Unit »" at bounding box center [918, 574] width 70 height 28
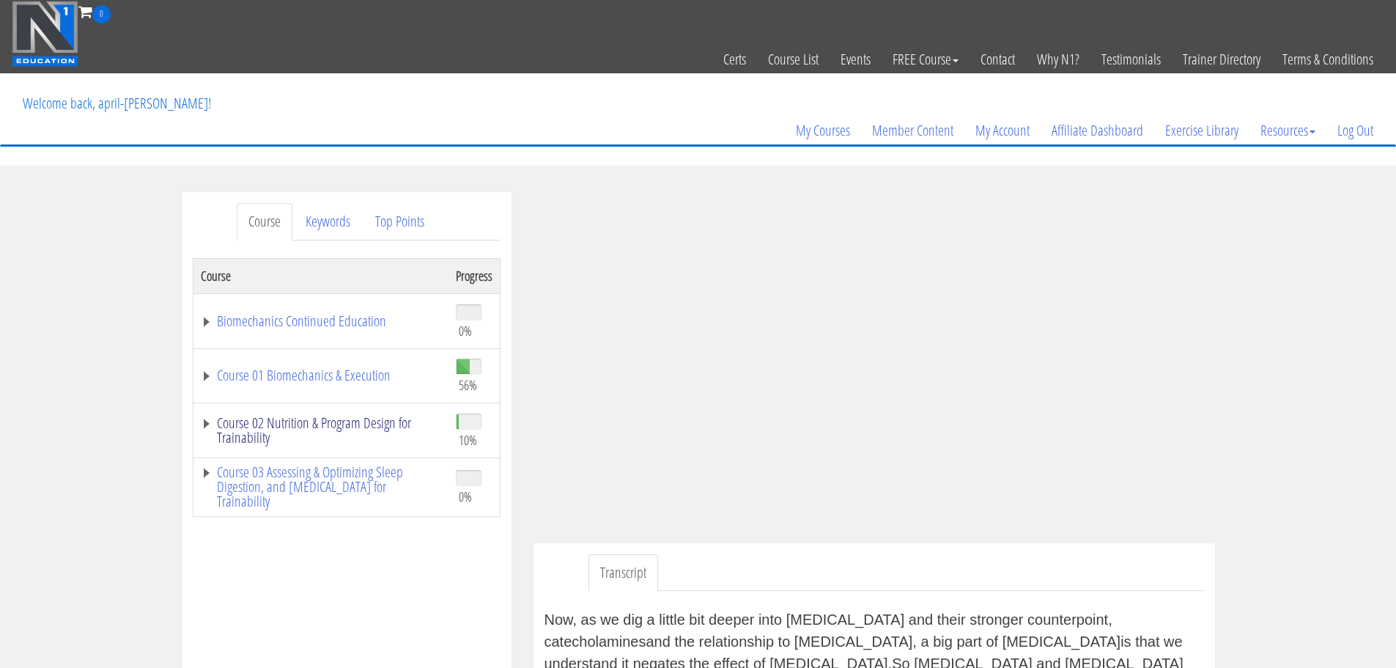
click at [388, 427] on link "Course 02 Nutrition & Program Design for Trainability" at bounding box center [321, 430] width 240 height 29
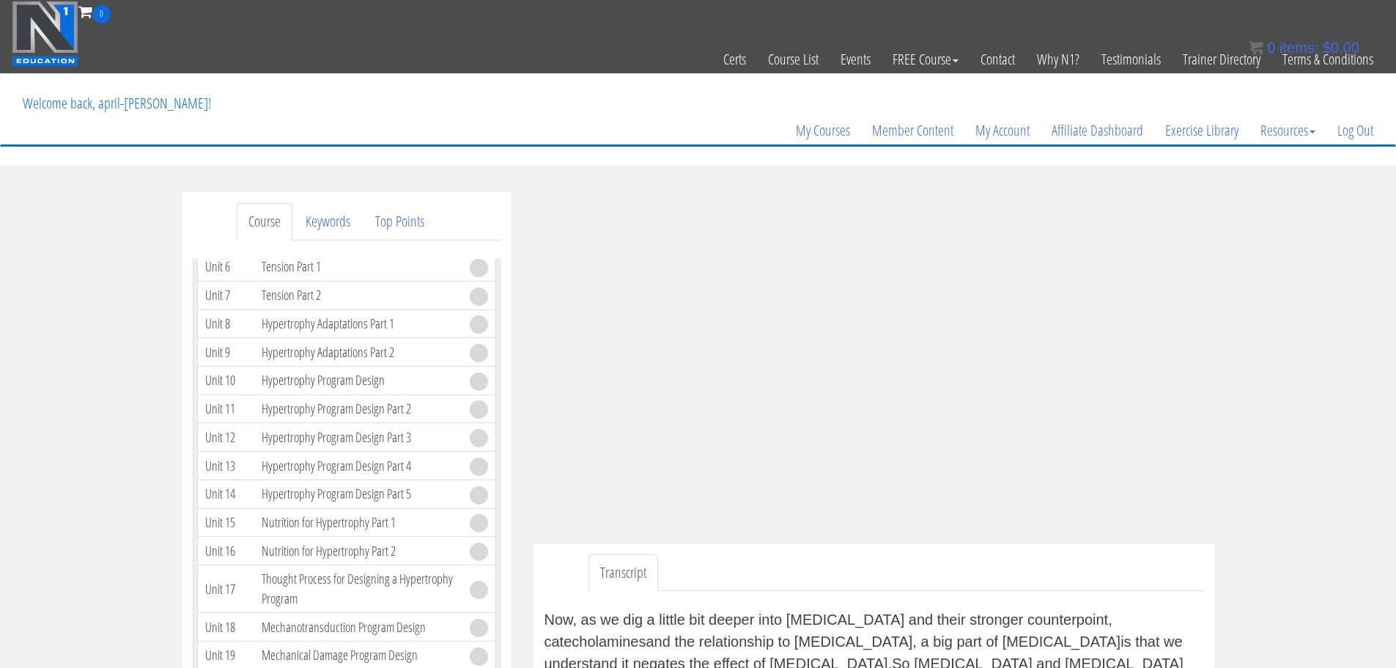
scroll to position [2039, 0]
click at [319, 232] on link "Keywords" at bounding box center [328, 221] width 68 height 37
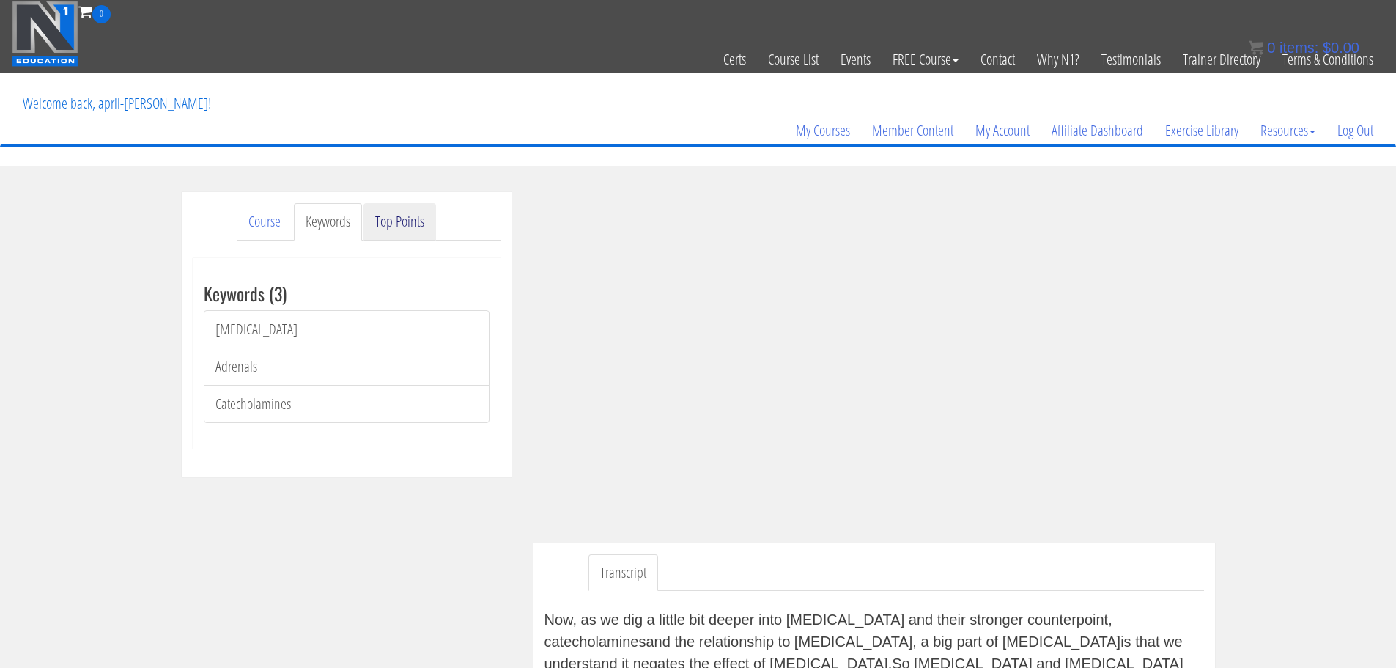
click at [409, 215] on link "Top Points" at bounding box center [400, 221] width 73 height 37
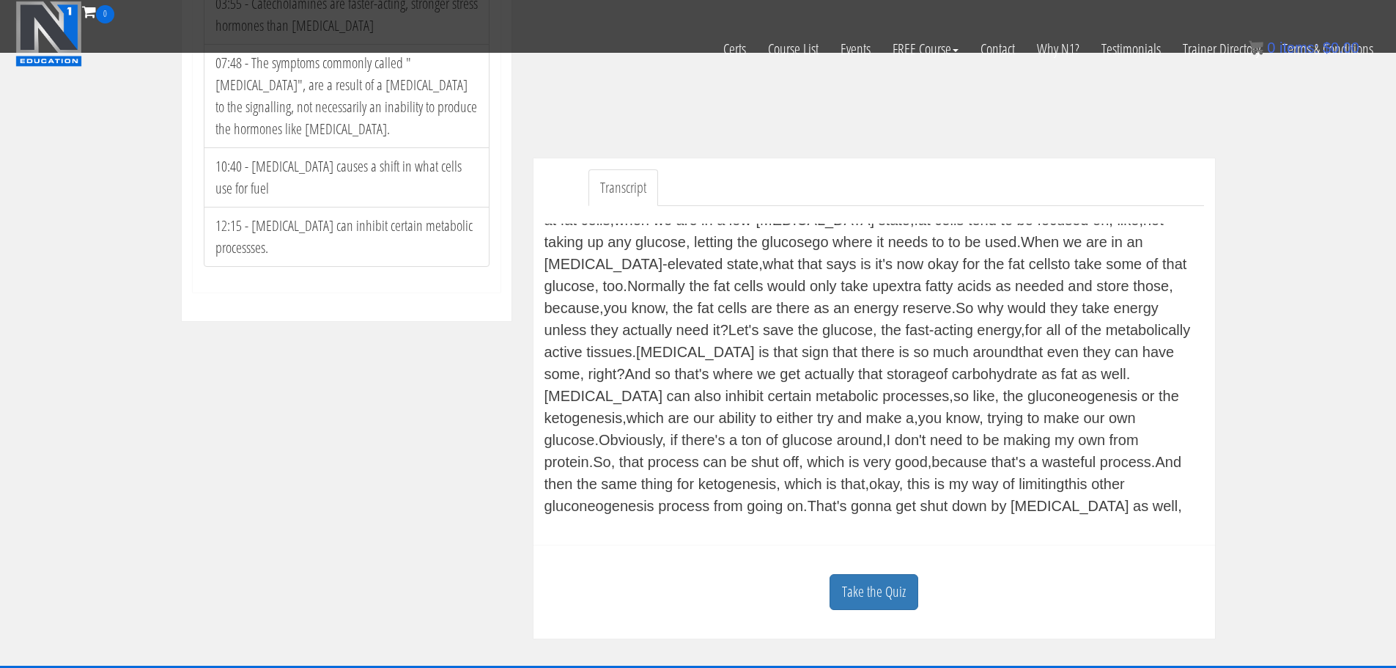
scroll to position [293, 0]
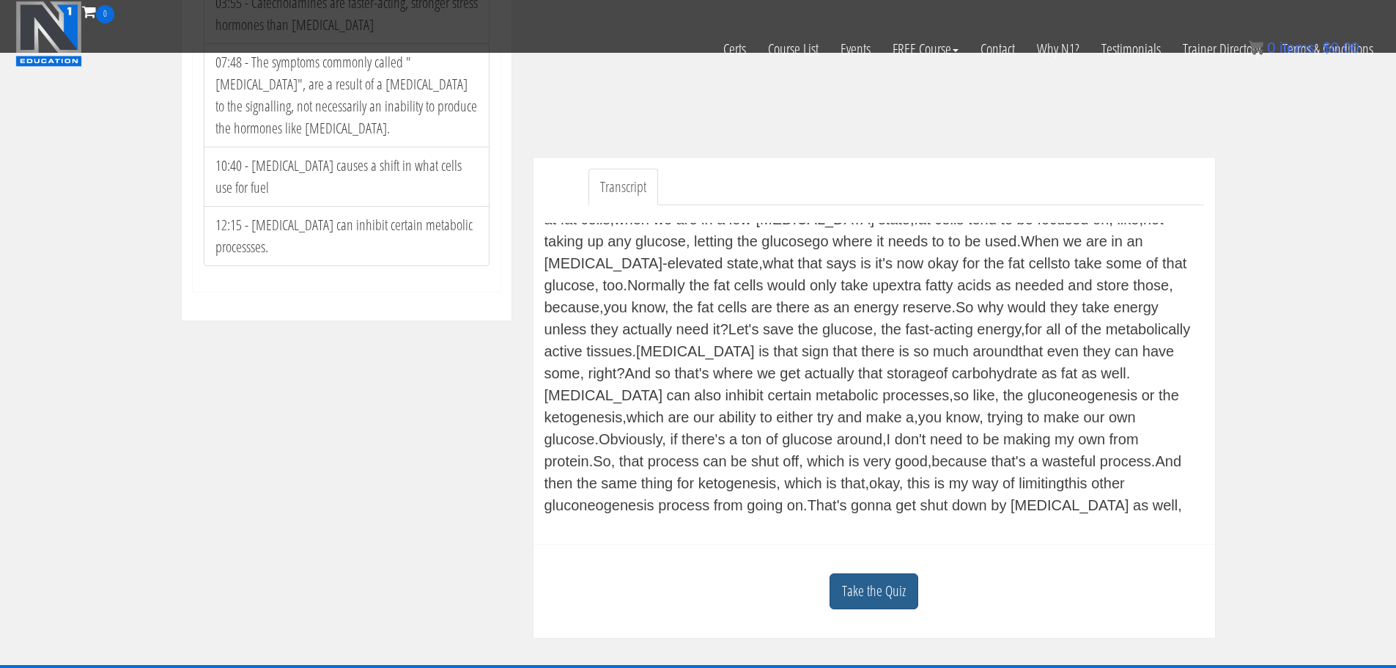
click at [842, 583] on link "Take the Quiz" at bounding box center [874, 591] width 89 height 36
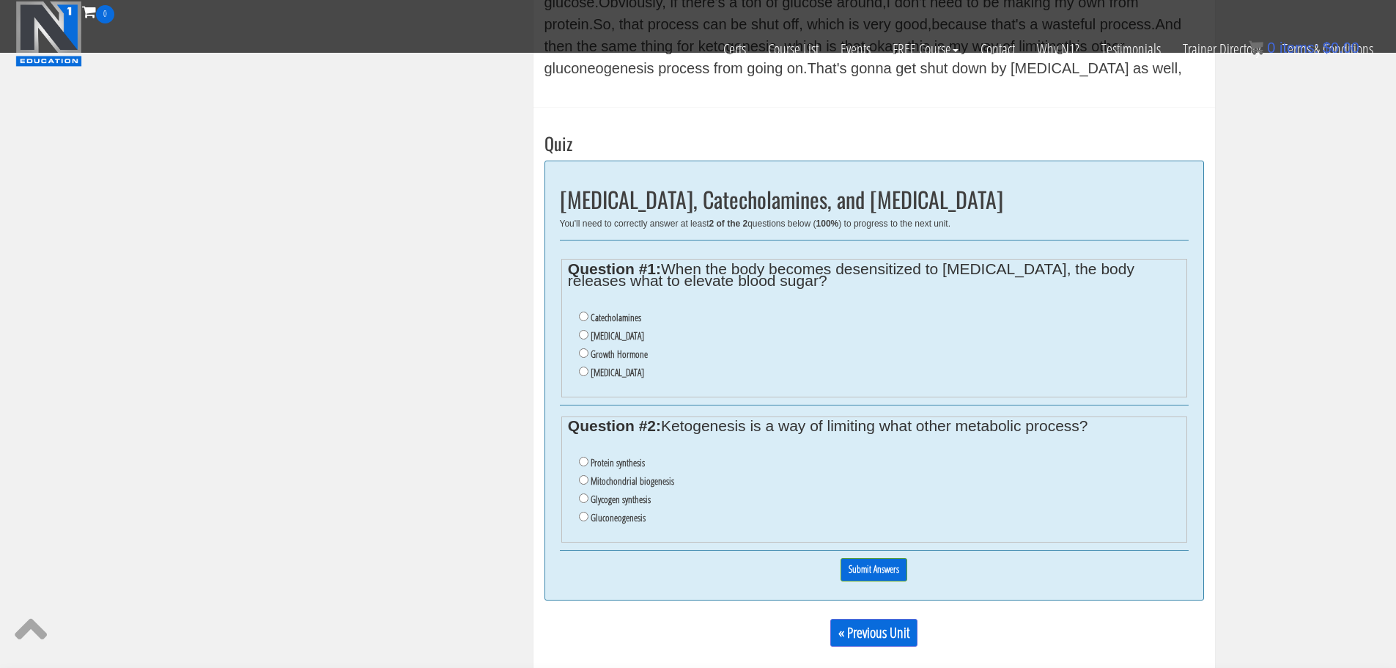
scroll to position [733, 0]
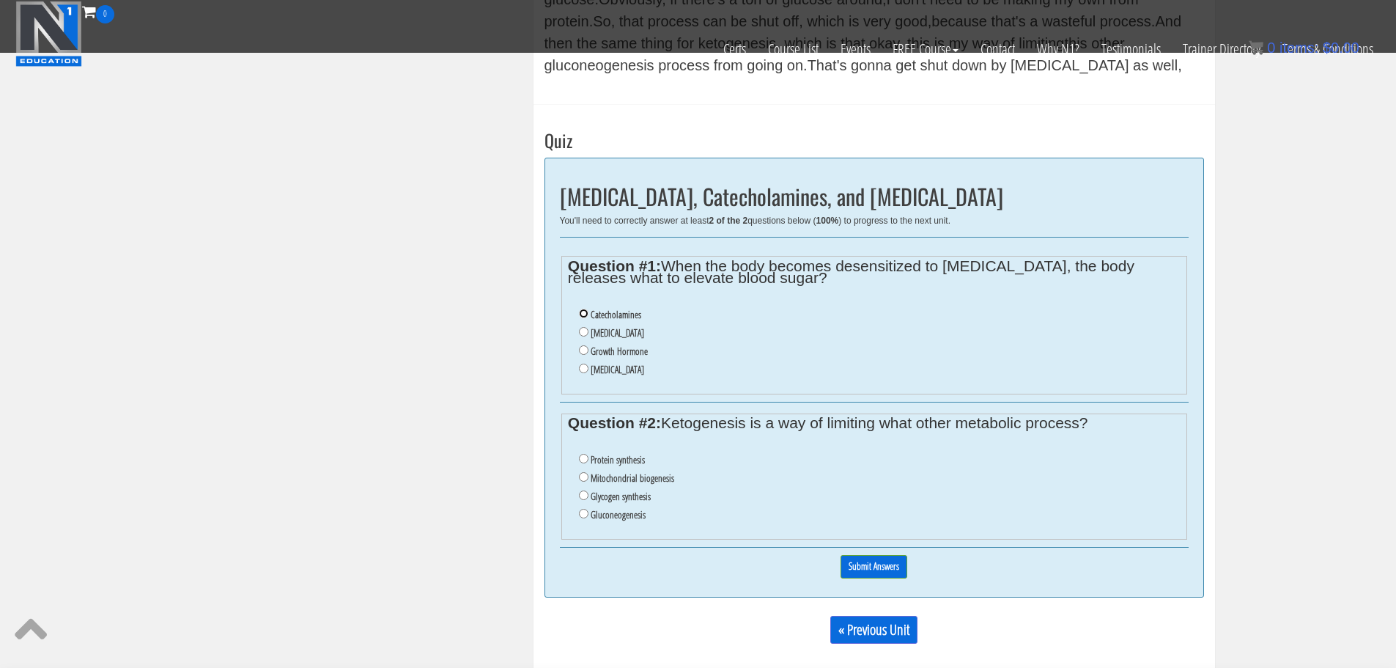
click at [583, 317] on input "Catecholamines" at bounding box center [584, 314] width 10 height 10
radio input "true"
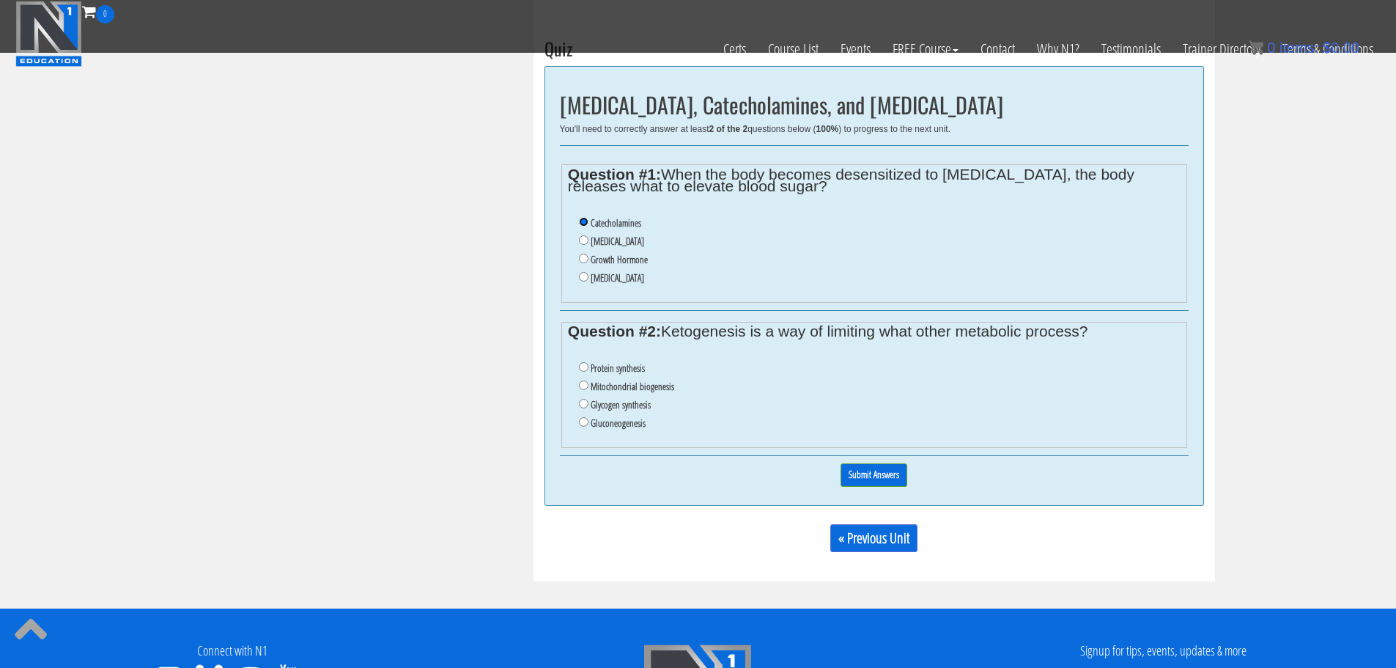
scroll to position [826, 0]
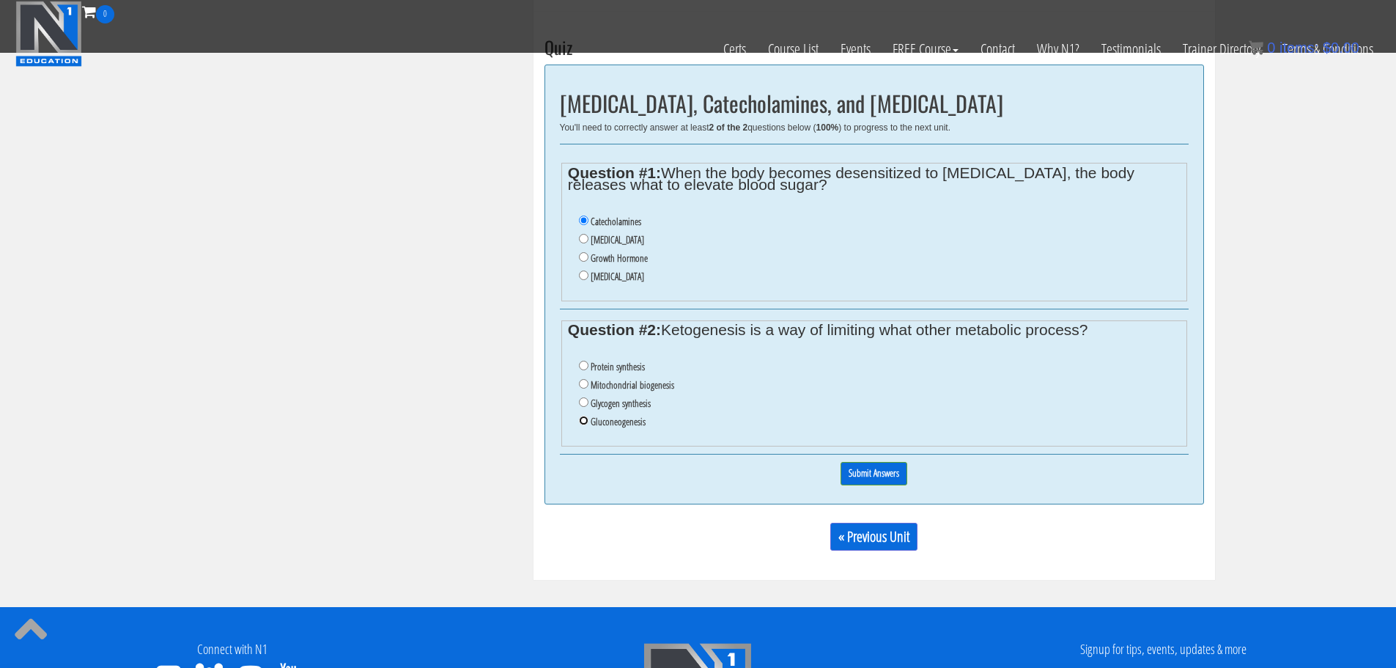
click at [583, 423] on input "Gluconeogenesis" at bounding box center [584, 421] width 10 height 10
radio input "true"
click at [858, 473] on input "Submit Answers" at bounding box center [874, 473] width 67 height 23
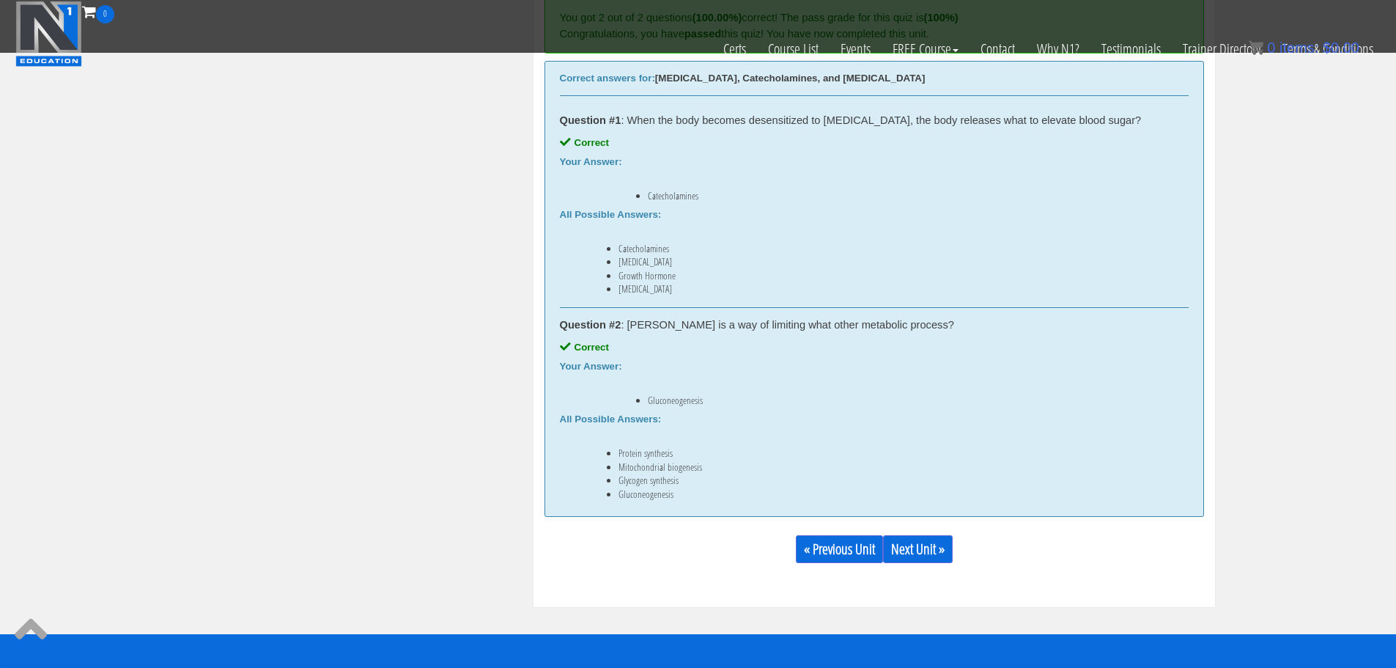
scroll to position [956, 0]
click at [907, 542] on link "Next Unit »" at bounding box center [918, 548] width 70 height 28
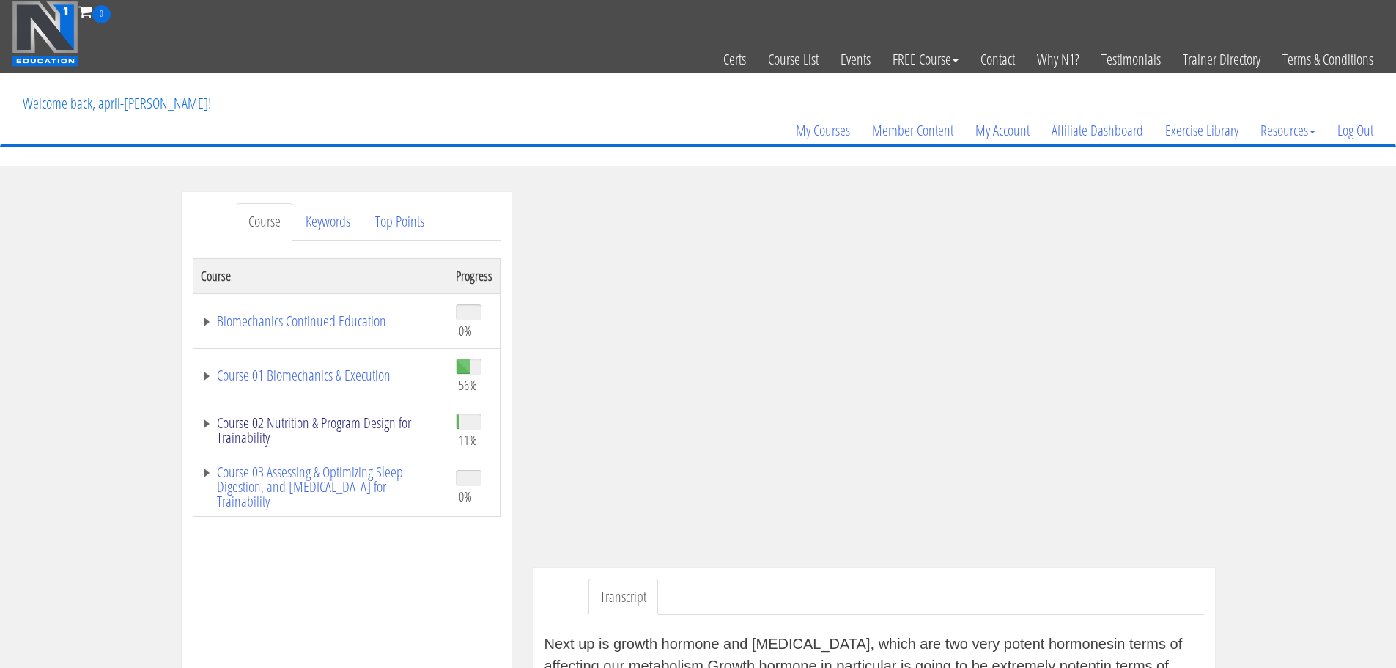
click at [383, 425] on link "Course 02 Nutrition & Program Design for Trainability" at bounding box center [321, 430] width 240 height 29
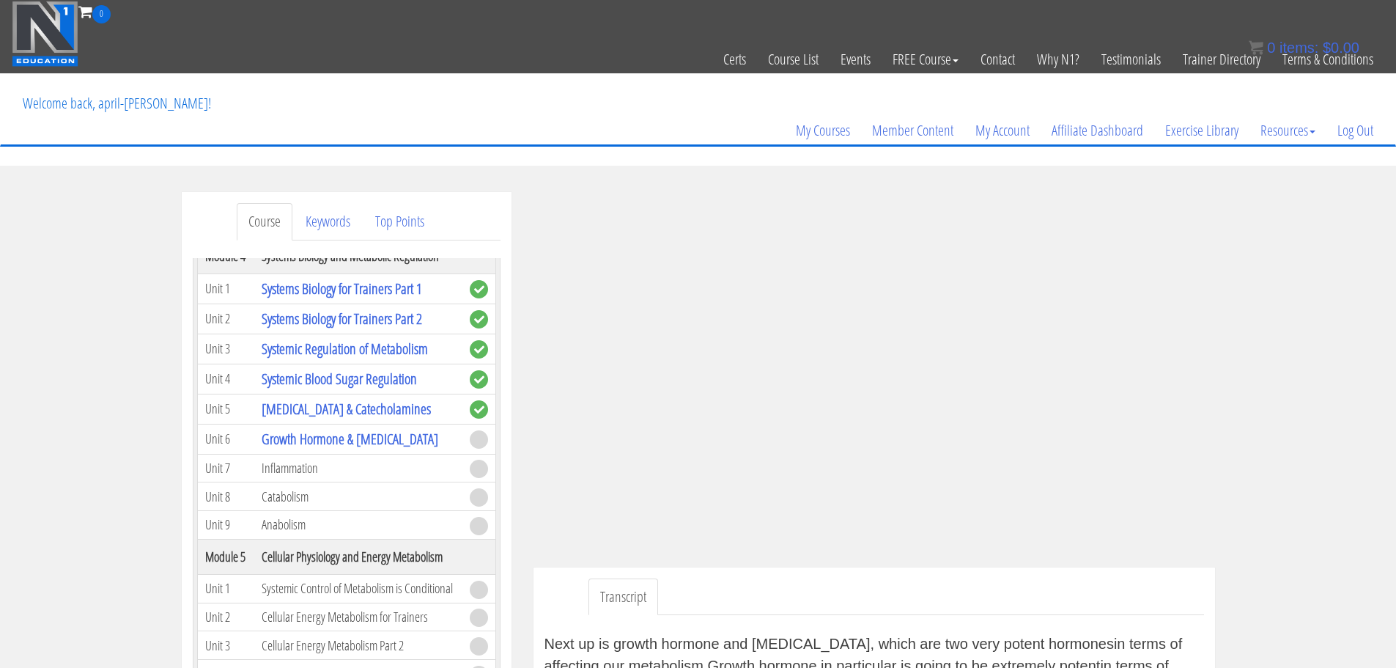
scroll to position [510, 0]
click at [402, 441] on link "Growth Hormone & [MEDICAL_DATA]" at bounding box center [350, 438] width 177 height 20
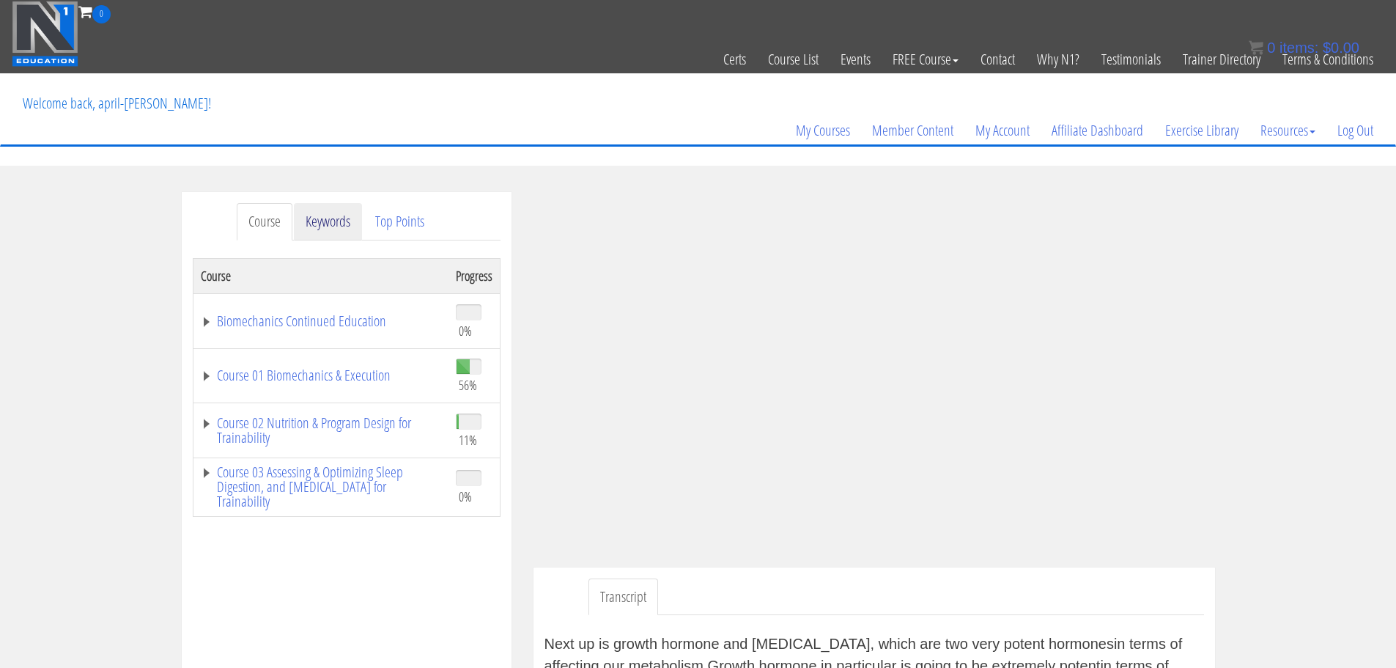
click at [342, 220] on link "Keywords" at bounding box center [328, 221] width 68 height 37
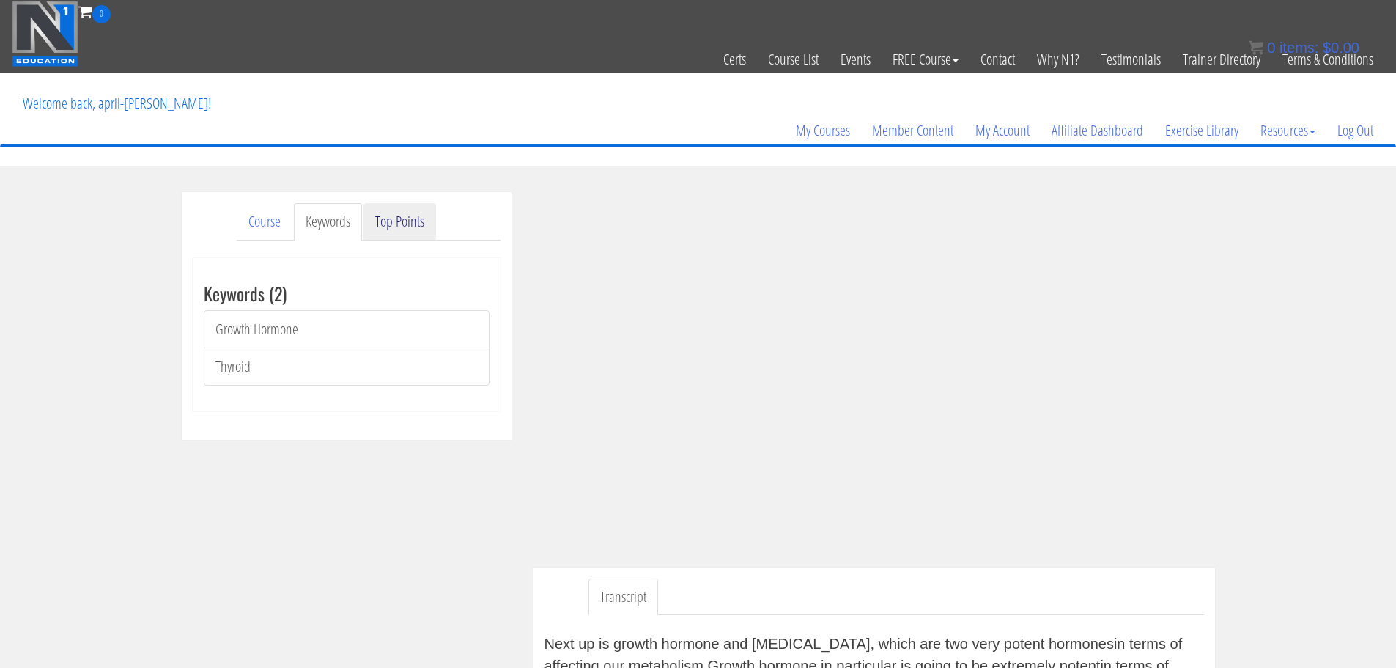
click at [396, 229] on link "Top Points" at bounding box center [400, 221] width 73 height 37
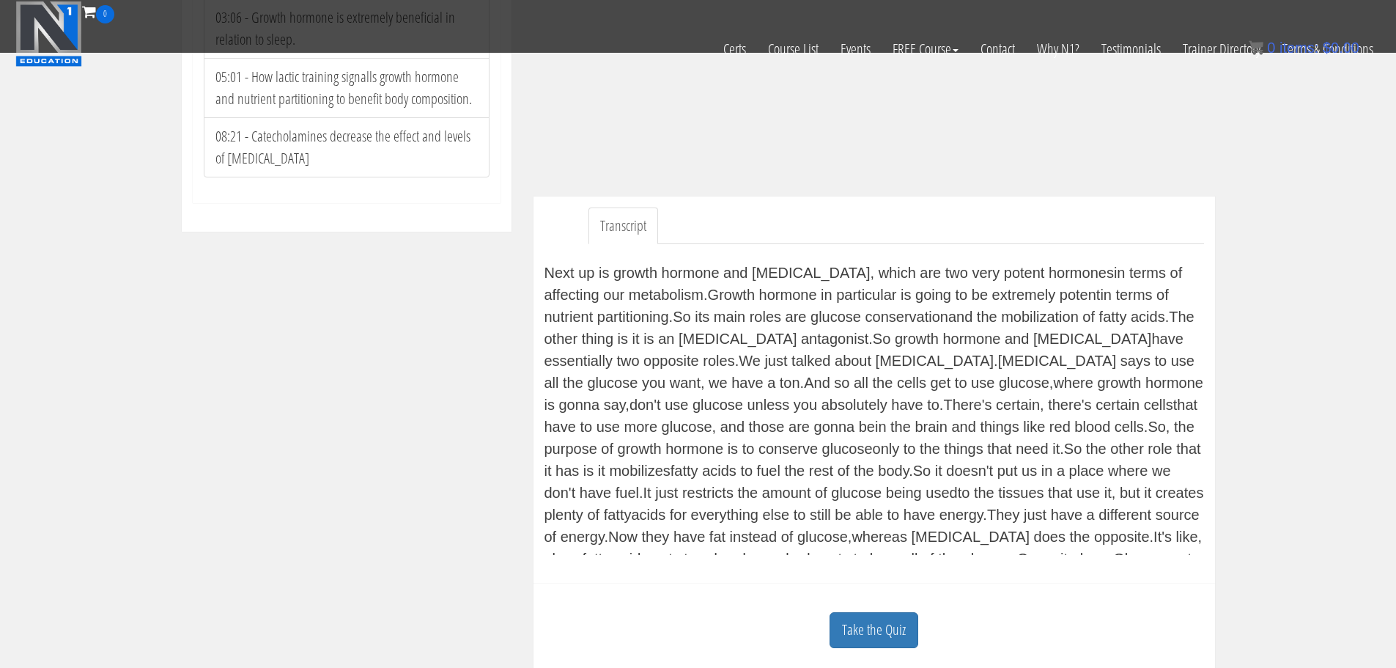
scroll to position [279, 0]
click at [909, 627] on link "Take the Quiz" at bounding box center [874, 629] width 89 height 36
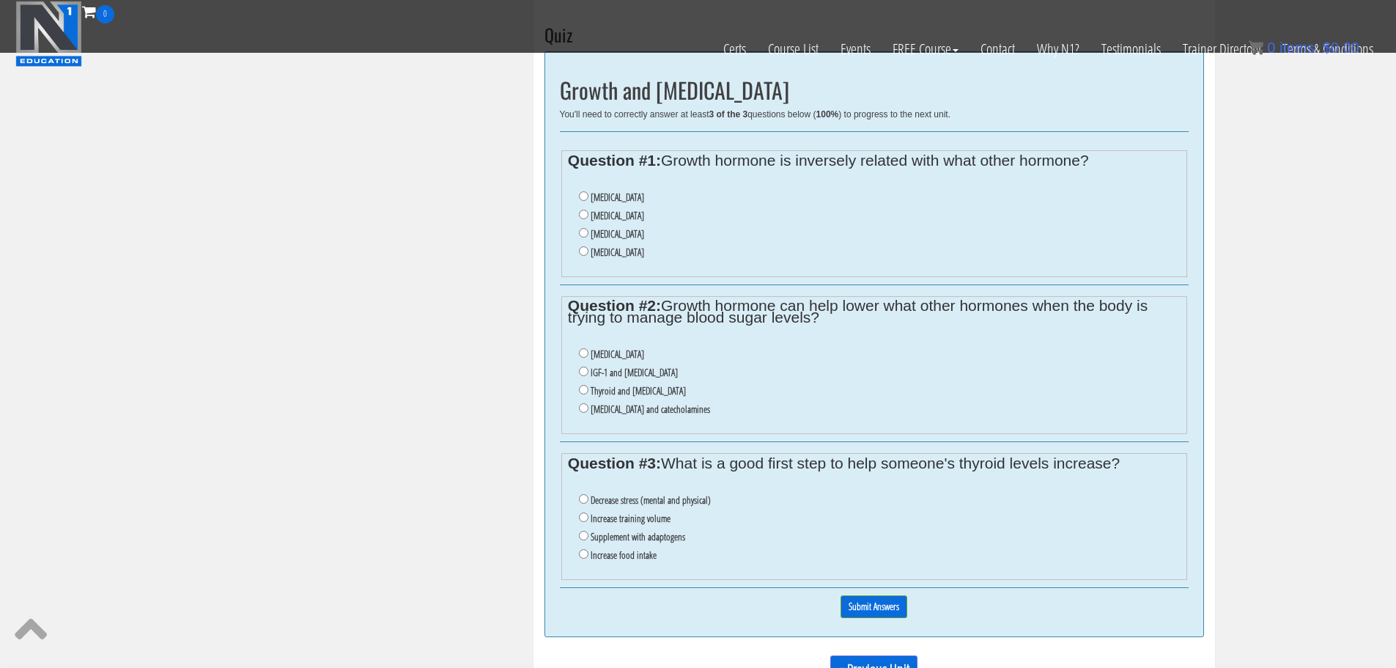
scroll to position [863, 0]
click at [583, 215] on input "Insulin" at bounding box center [584, 215] width 10 height 10
radio input "true"
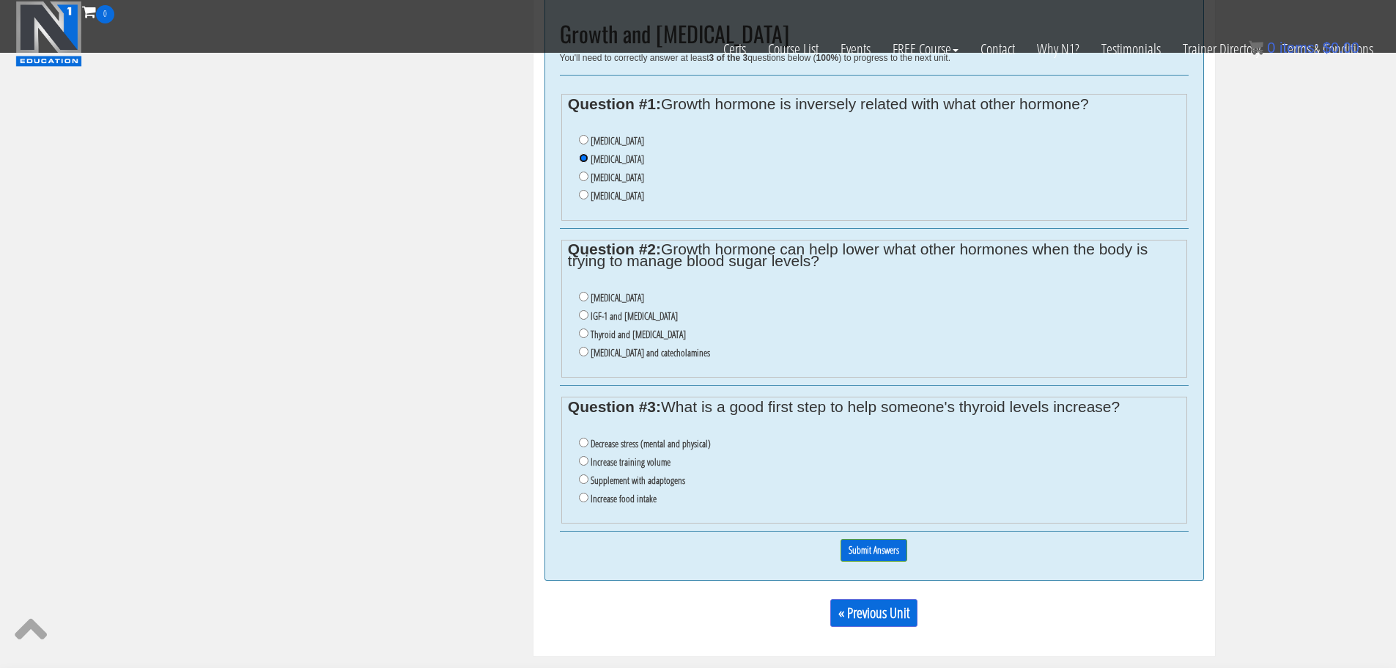
scroll to position [918, 0]
click at [584, 354] on input "Cortisol and catecholamines" at bounding box center [584, 352] width 10 height 10
radio input "true"
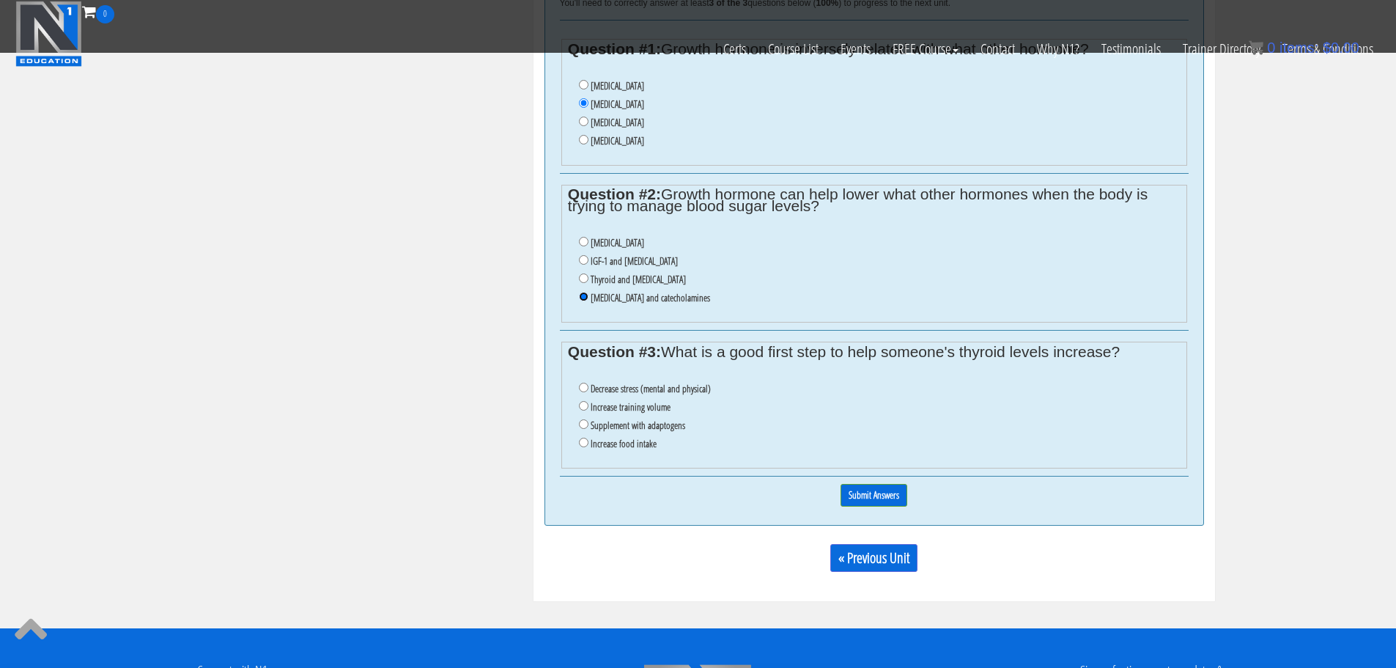
scroll to position [976, 0]
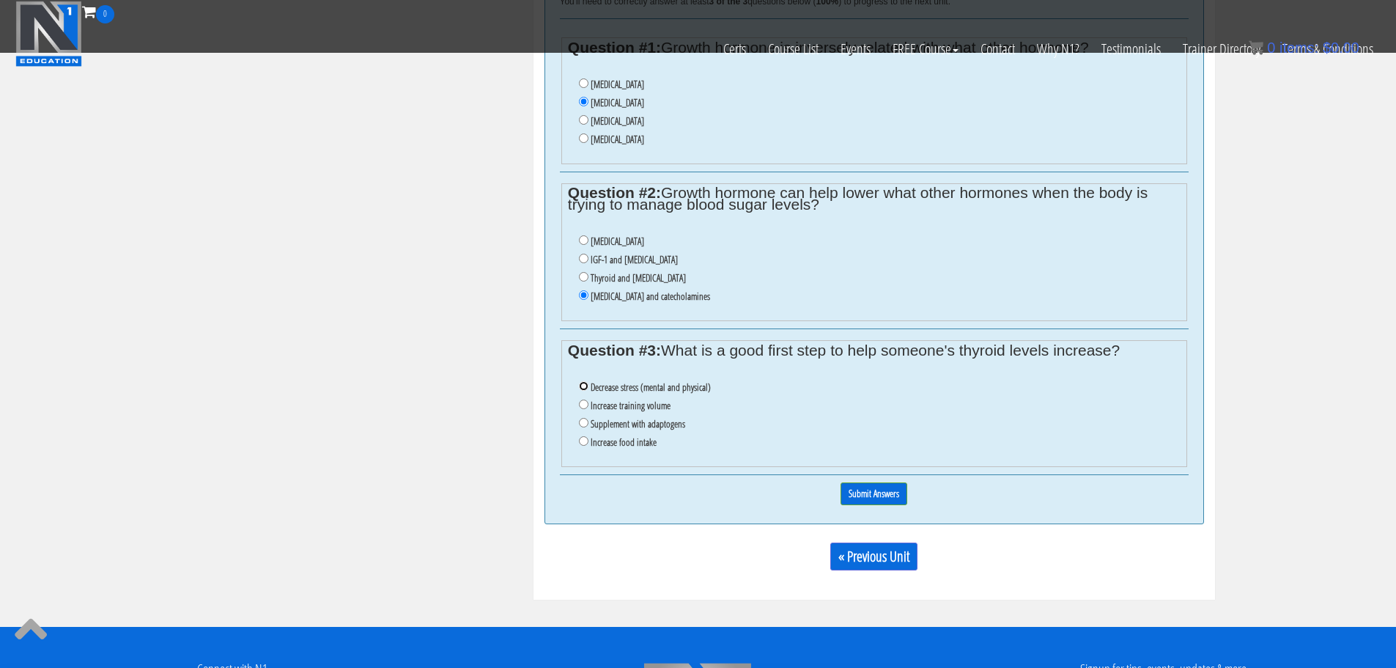
click at [583, 386] on input "Decrease stress (mental and physical)" at bounding box center [584, 386] width 10 height 10
radio input "true"
click at [860, 487] on input "Submit Answers" at bounding box center [874, 493] width 67 height 23
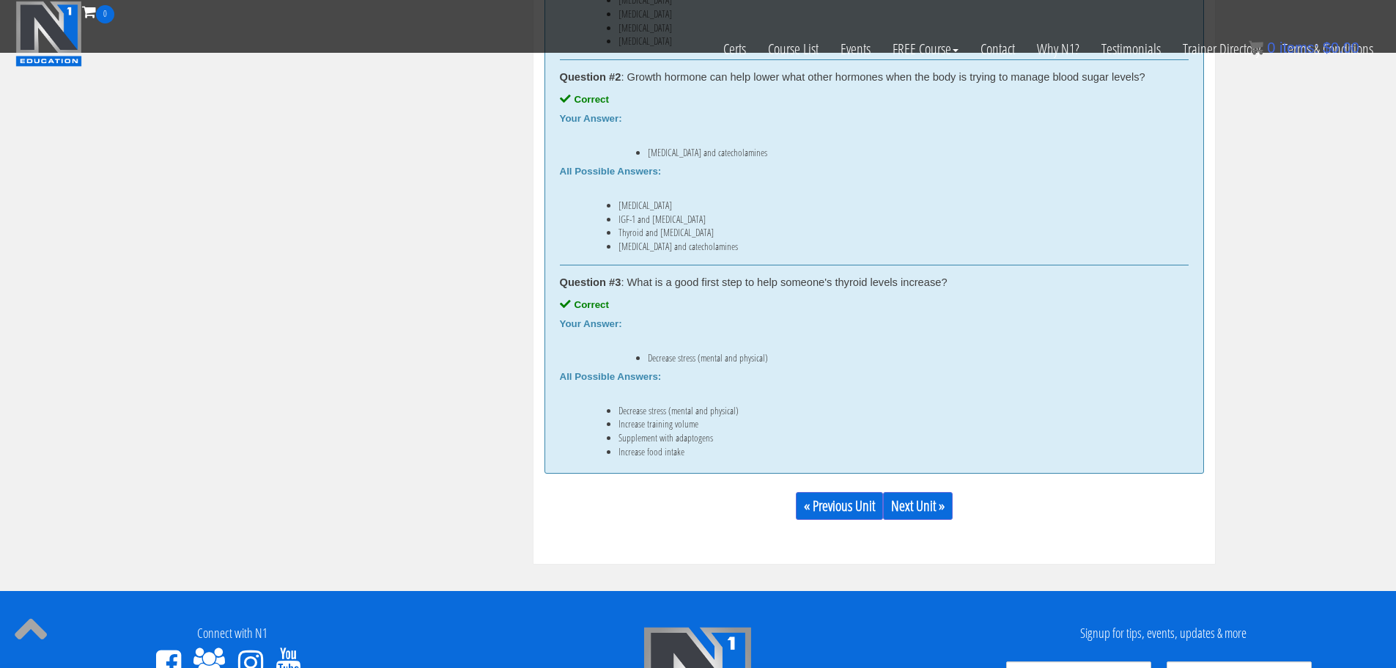
scroll to position [1226, 0]
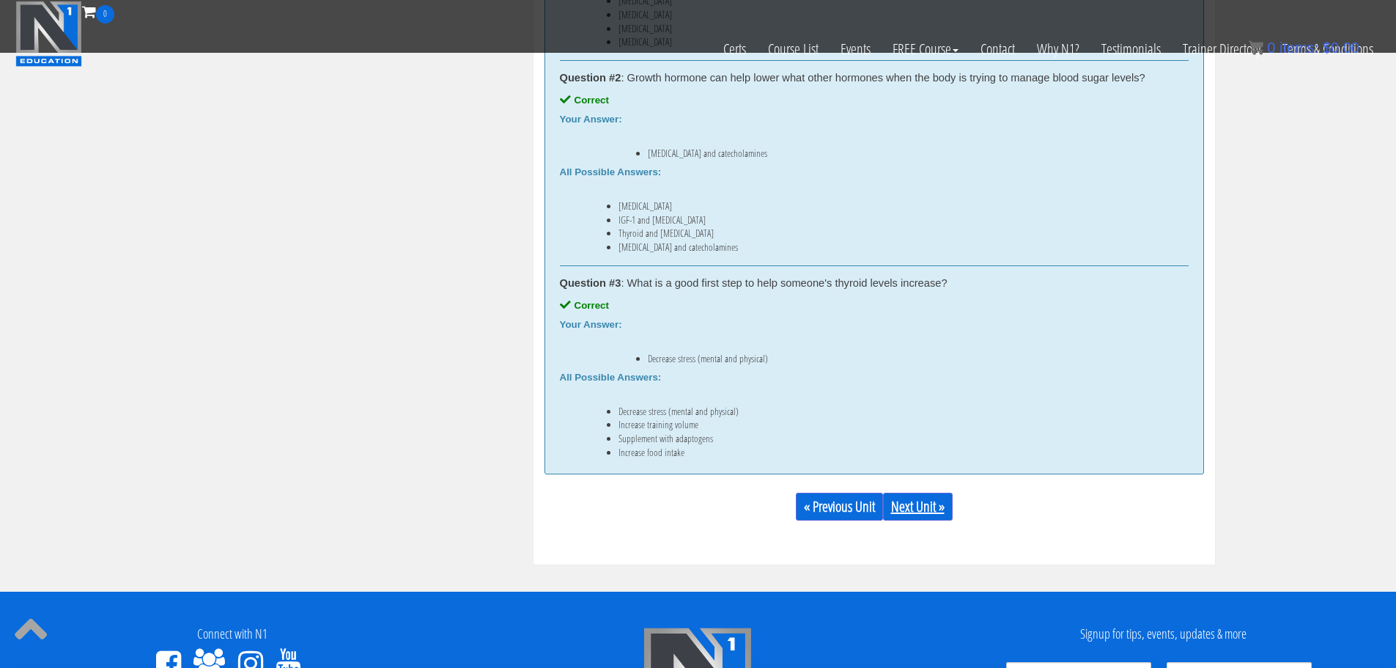
click at [907, 504] on link "Next Unit »" at bounding box center [918, 507] width 70 height 28
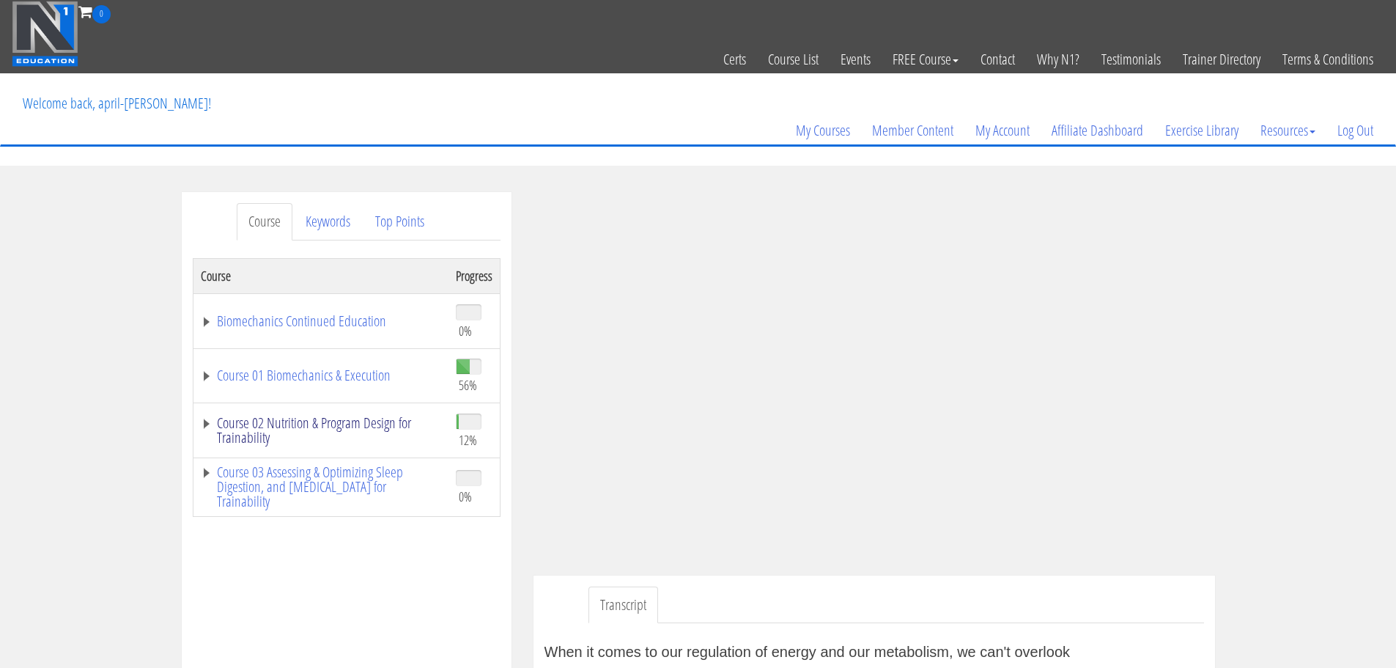
click at [345, 427] on link "Course 02 Nutrition & Program Design for Trainability" at bounding box center [321, 430] width 240 height 29
